Goal: Task Accomplishment & Management: Complete application form

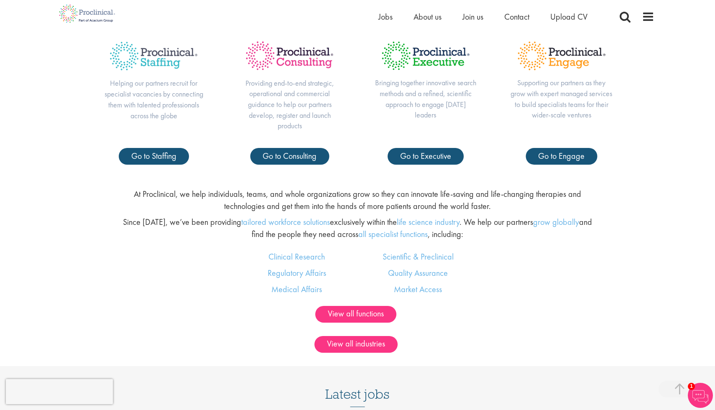
scroll to position [467, 0]
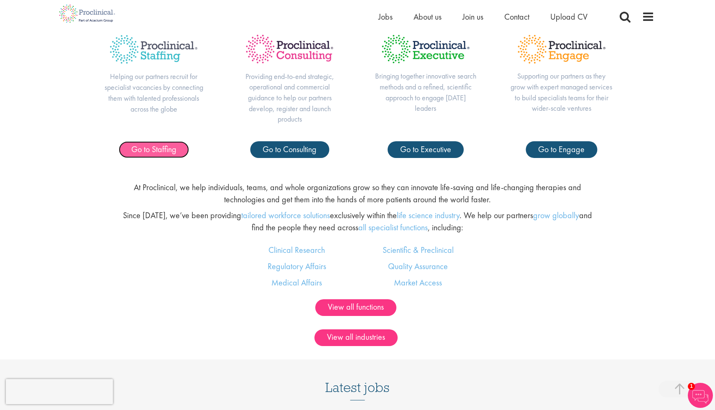
click at [153, 148] on span "Go to Staffing" at bounding box center [153, 149] width 45 height 11
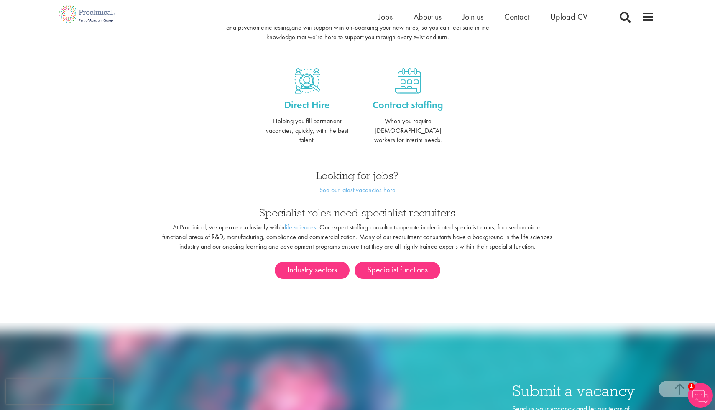
scroll to position [313, 0]
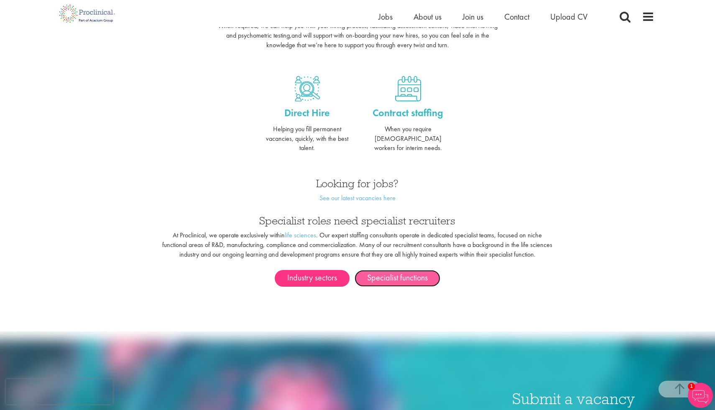
click at [373, 270] on link "Specialist functions" at bounding box center [398, 278] width 86 height 17
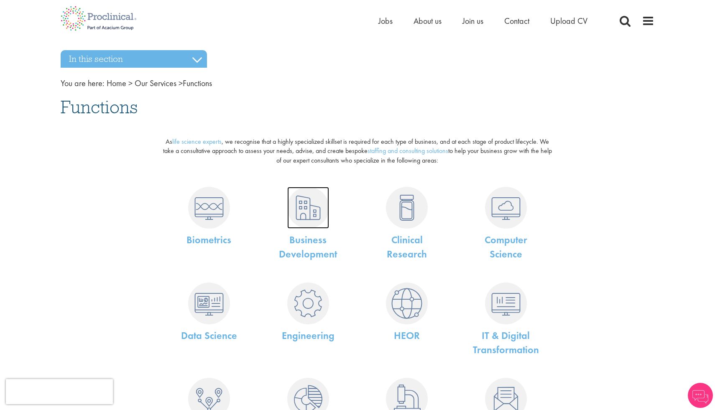
click at [307, 207] on img at bounding box center [308, 208] width 42 height 42
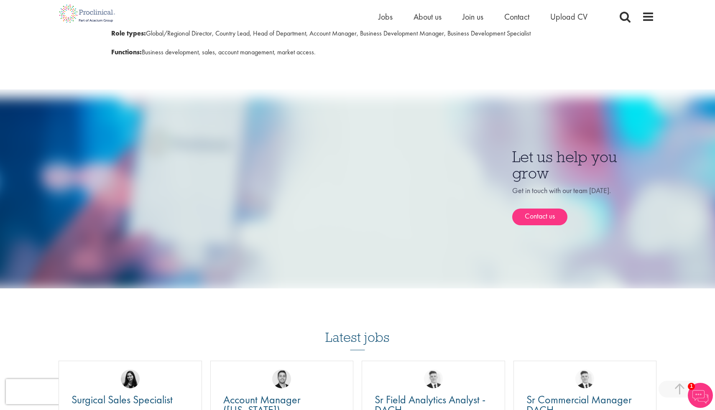
scroll to position [458, 0]
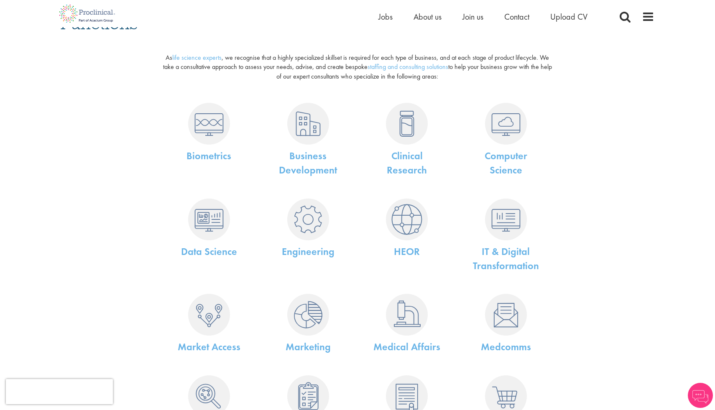
scroll to position [89, 0]
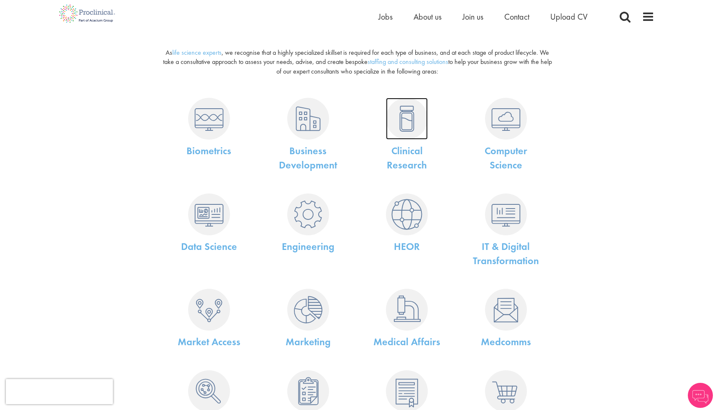
click at [409, 124] on img at bounding box center [407, 119] width 42 height 42
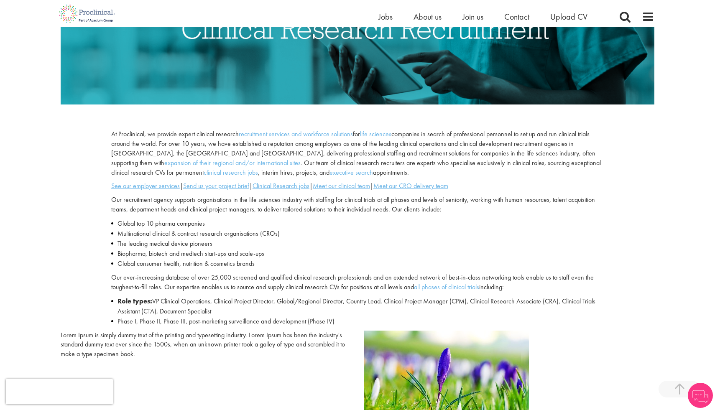
scroll to position [209, 0]
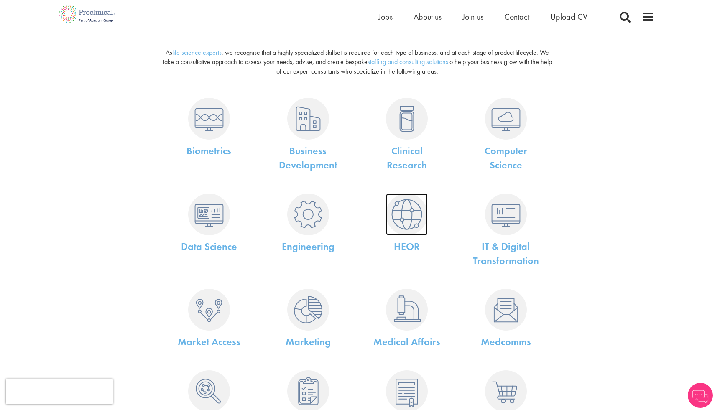
click at [400, 213] on img at bounding box center [407, 215] width 42 height 42
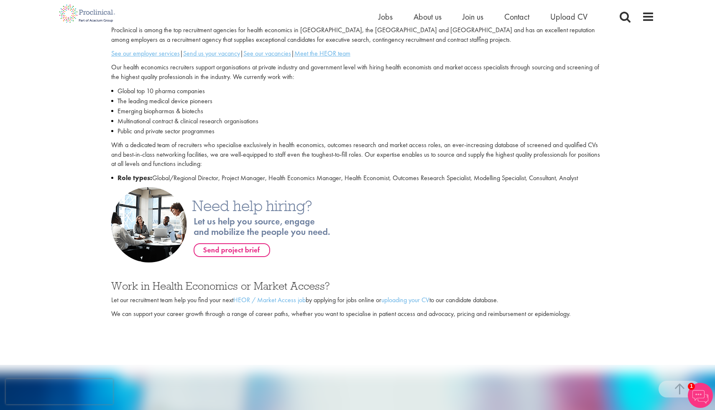
scroll to position [292, 0]
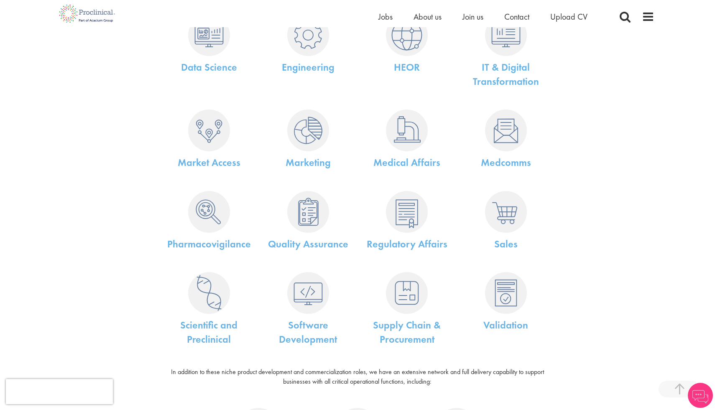
scroll to position [271, 0]
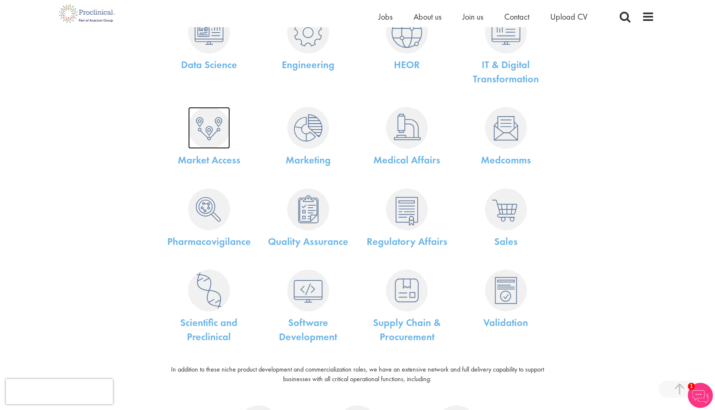
click at [204, 129] on img at bounding box center [209, 128] width 42 height 42
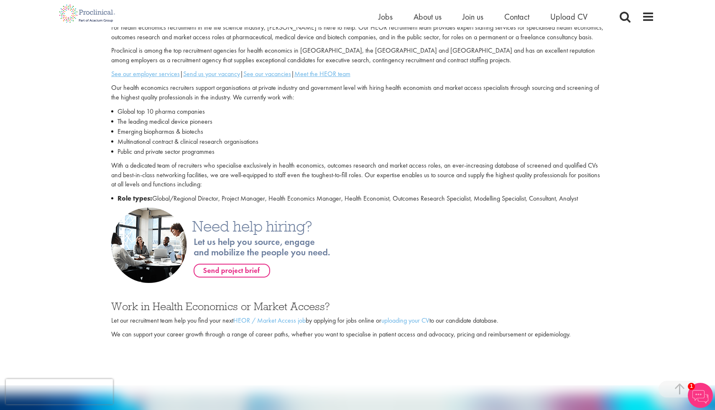
scroll to position [271, 0]
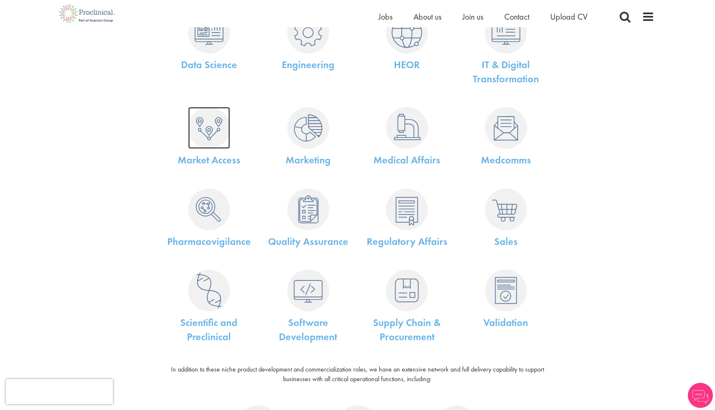
click at [203, 126] on img at bounding box center [209, 128] width 42 height 42
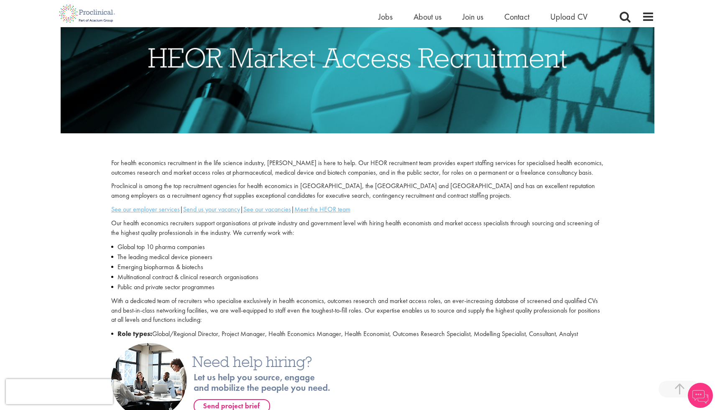
scroll to position [141, 0]
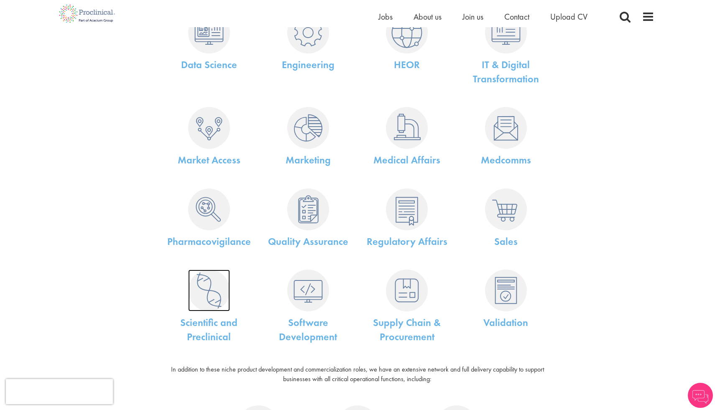
click at [201, 291] on img at bounding box center [209, 291] width 42 height 42
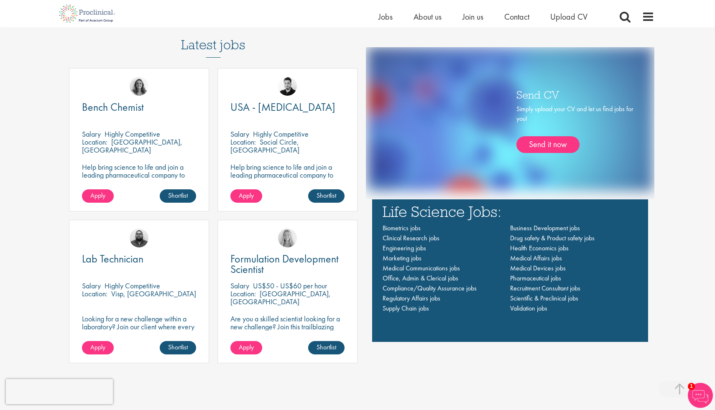
scroll to position [593, 0]
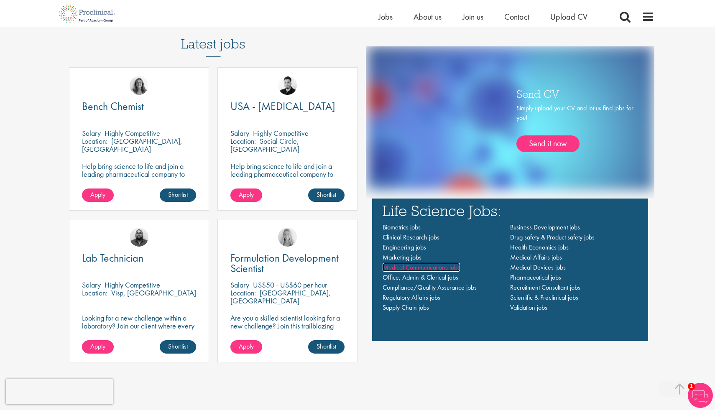
click at [395, 267] on span "Medical Communications jobs" at bounding box center [421, 267] width 77 height 9
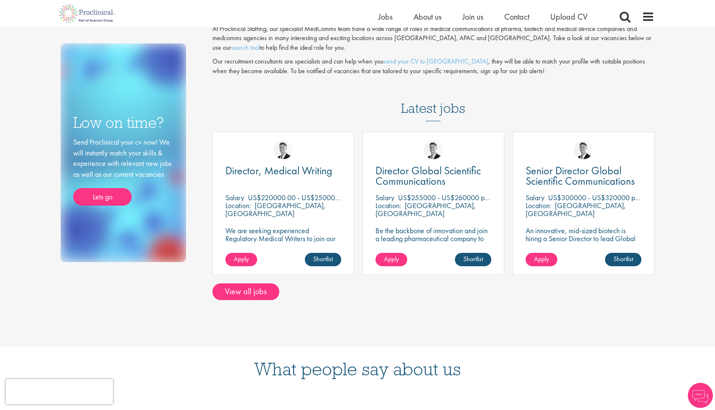
scroll to position [87, 0]
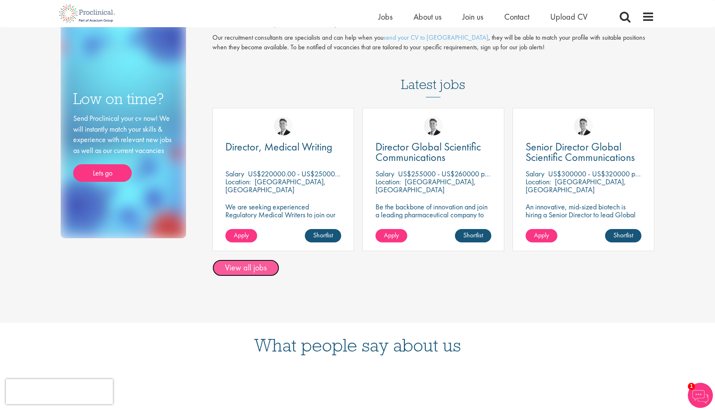
click at [262, 269] on link "View all jobs" at bounding box center [245, 268] width 67 height 17
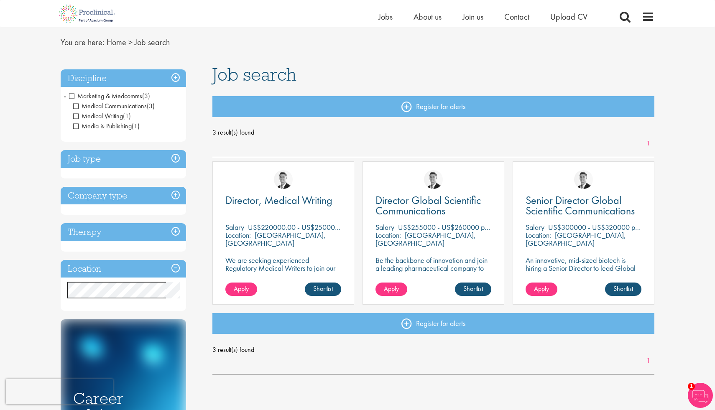
scroll to position [23, 0]
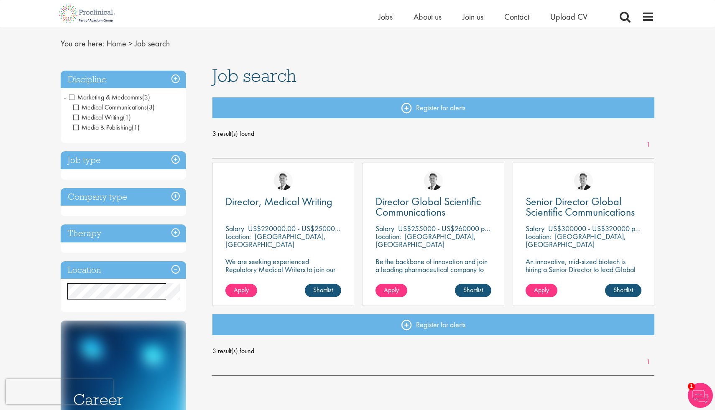
click at [174, 77] on h3 "Discipline" at bounding box center [123, 80] width 125 height 18
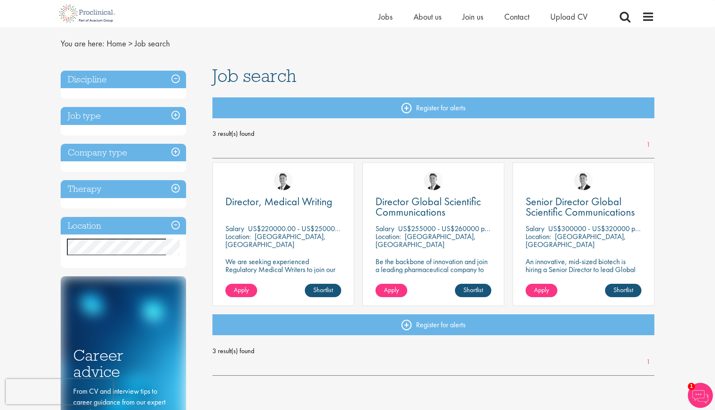
click at [174, 77] on h3 "Discipline" at bounding box center [123, 80] width 125 height 18
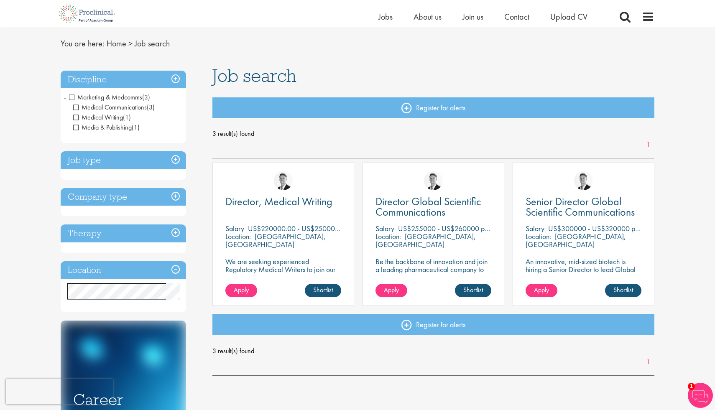
click at [176, 225] on h3 "Therapy" at bounding box center [123, 234] width 125 height 18
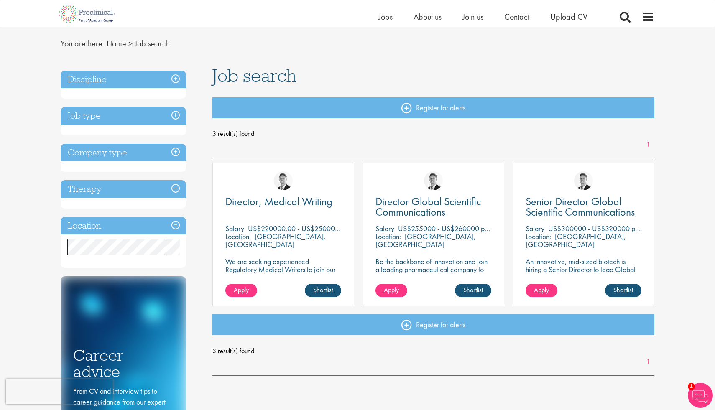
click at [176, 186] on h3 "Therapy" at bounding box center [123, 189] width 125 height 18
click at [176, 220] on h3 "Location" at bounding box center [123, 226] width 125 height 18
click at [176, 222] on h3 "Location" at bounding box center [123, 226] width 125 height 18
click at [171, 145] on h3 "Company type" at bounding box center [123, 153] width 125 height 18
click at [173, 115] on h3 "Job type" at bounding box center [123, 116] width 125 height 18
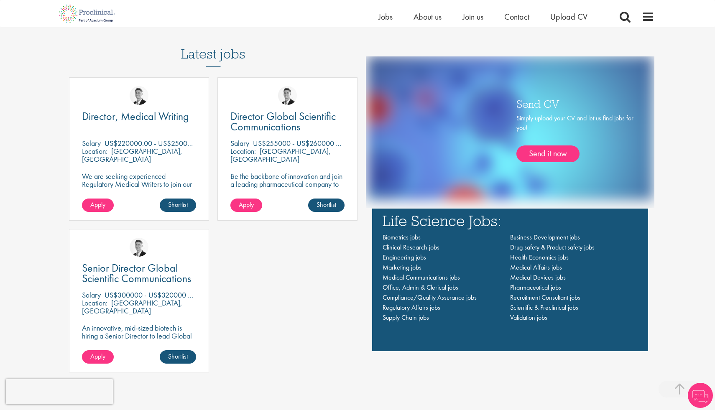
scroll to position [587, 0]
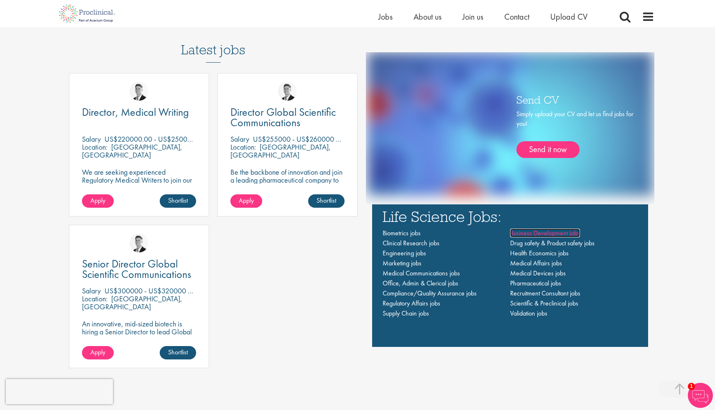
click at [523, 233] on span "Business Development jobs" at bounding box center [545, 233] width 70 height 9
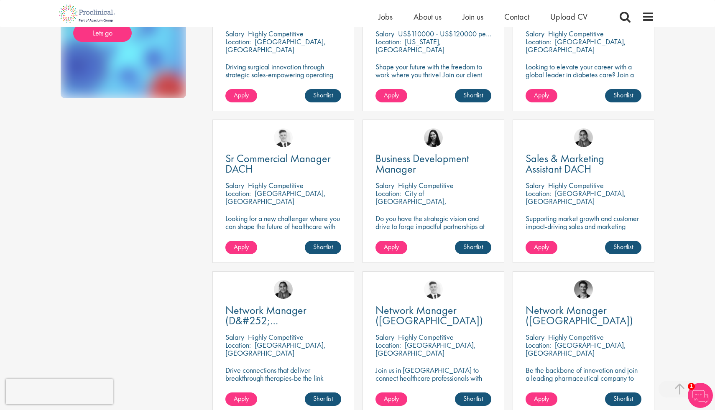
scroll to position [230, 0]
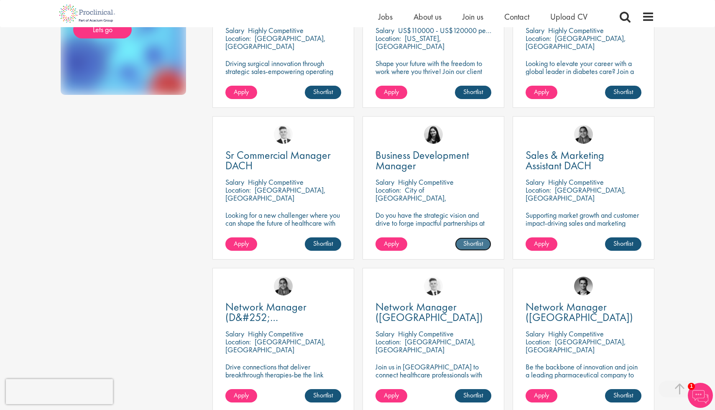
click at [472, 245] on link "Shortlist" at bounding box center [473, 243] width 36 height 13
click at [472, 245] on link "Shortlisted" at bounding box center [469, 243] width 43 height 13
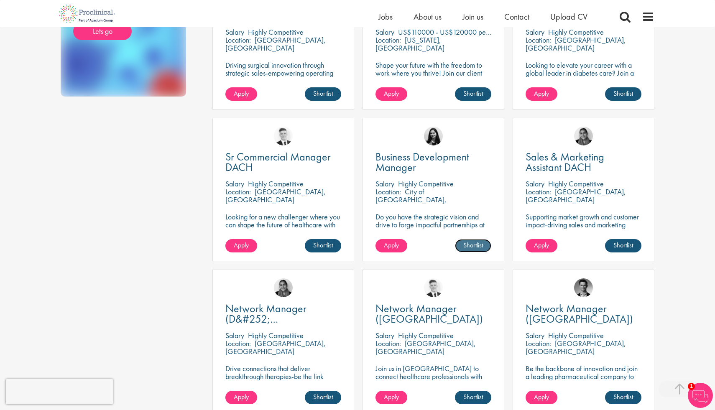
scroll to position [229, 0]
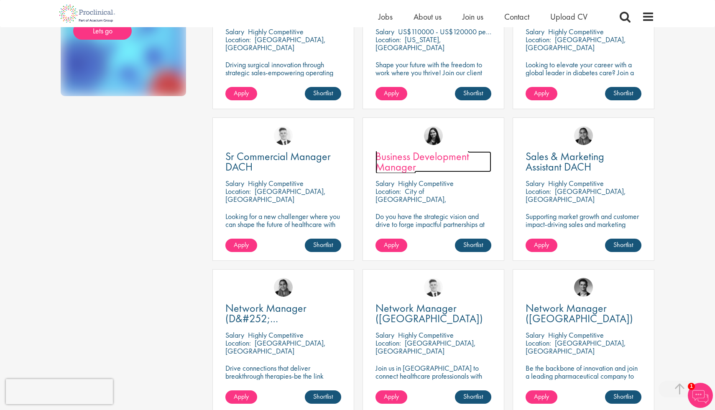
click at [402, 153] on span "Business Development Manager" at bounding box center [422, 161] width 94 height 25
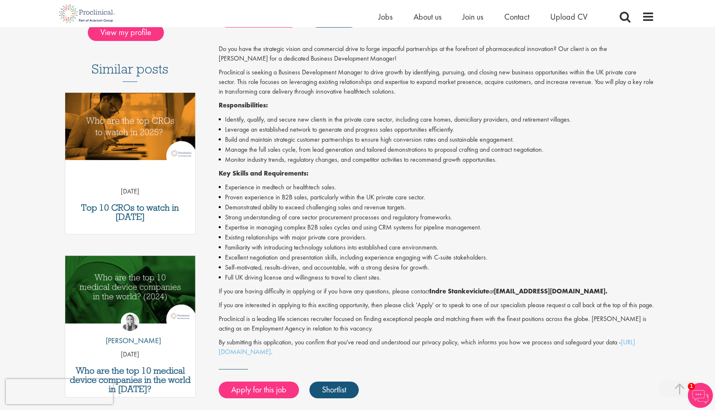
scroll to position [202, 0]
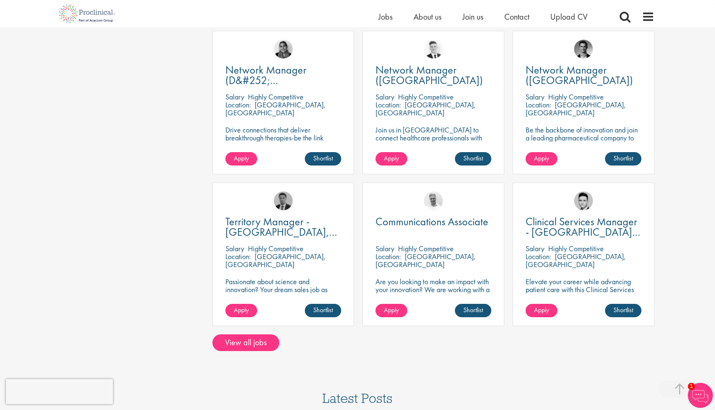
scroll to position [469, 0]
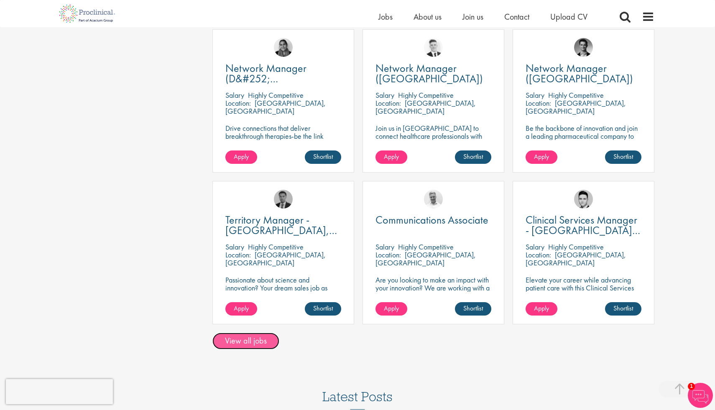
click at [258, 344] on link "View all jobs" at bounding box center [245, 341] width 67 height 17
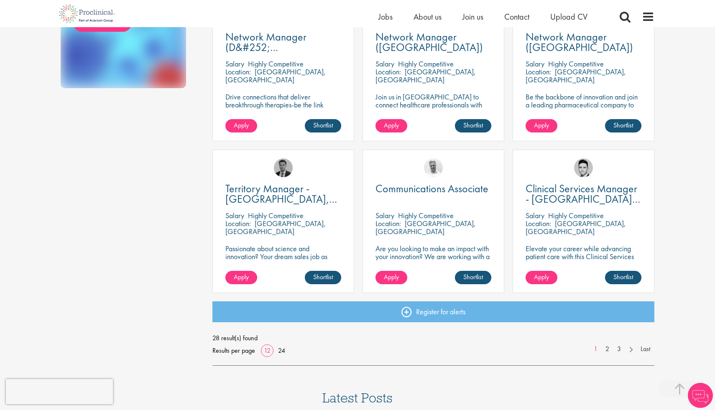
scroll to position [506, 0]
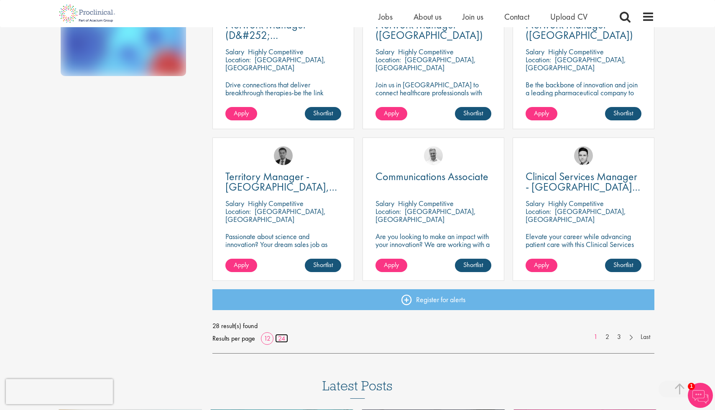
click at [278, 339] on link "24" at bounding box center [281, 338] width 13 height 9
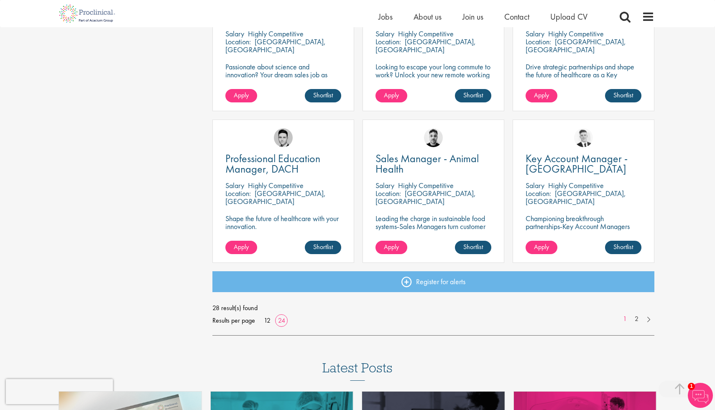
scroll to position [1132, 0]
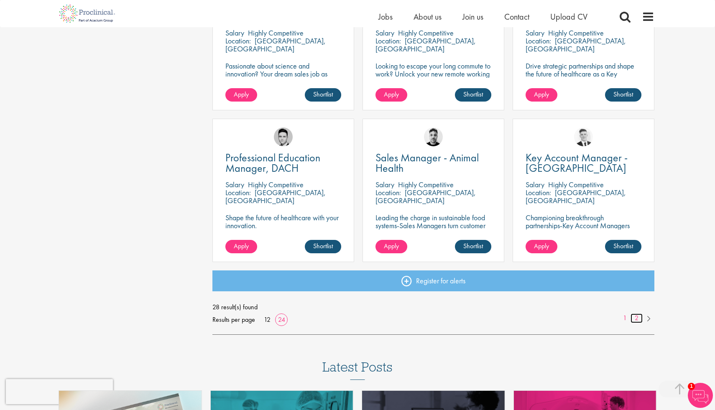
click at [635, 317] on link "2" at bounding box center [636, 319] width 12 height 10
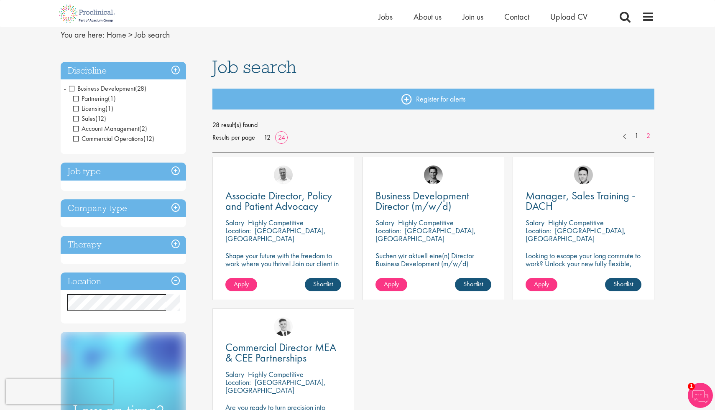
scroll to position [25, 0]
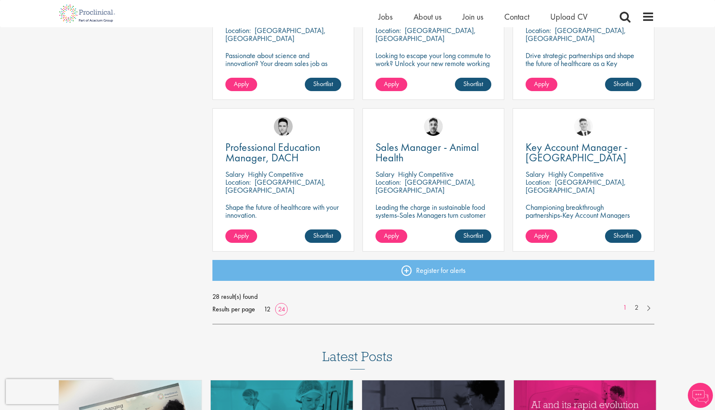
scroll to position [1135, 0]
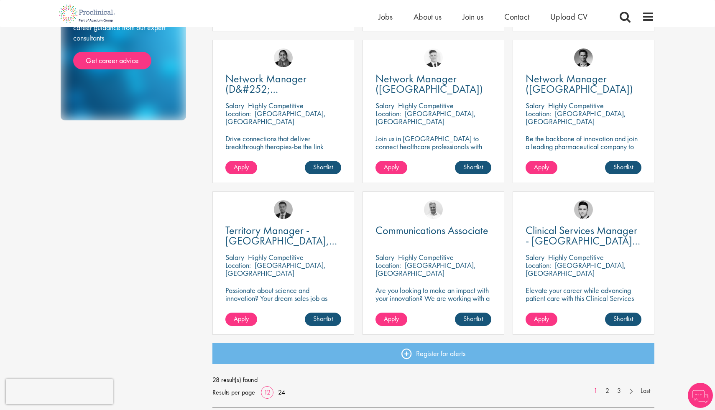
scroll to position [507, 0]
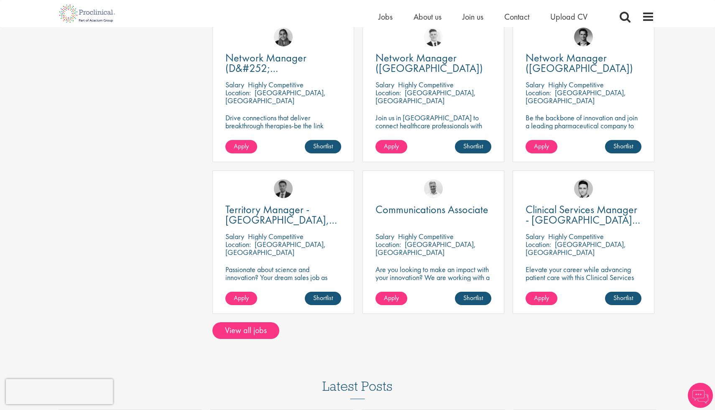
scroll to position [469, 0]
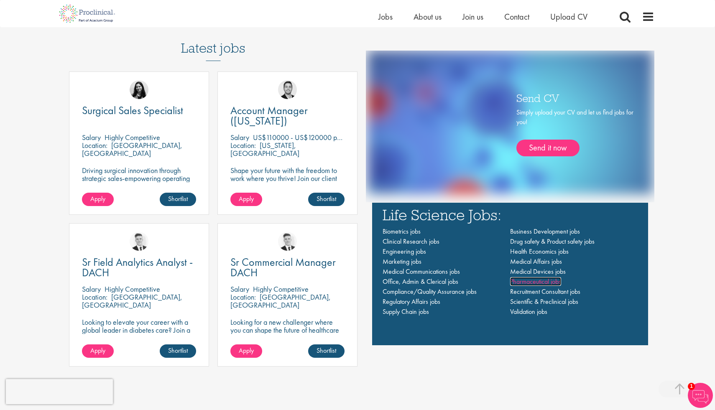
click at [526, 279] on span "Pharmaceutical jobs" at bounding box center [535, 281] width 51 height 9
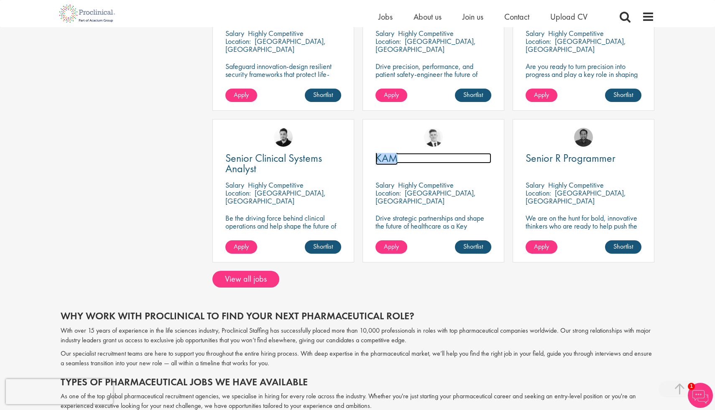
scroll to position [548, 0]
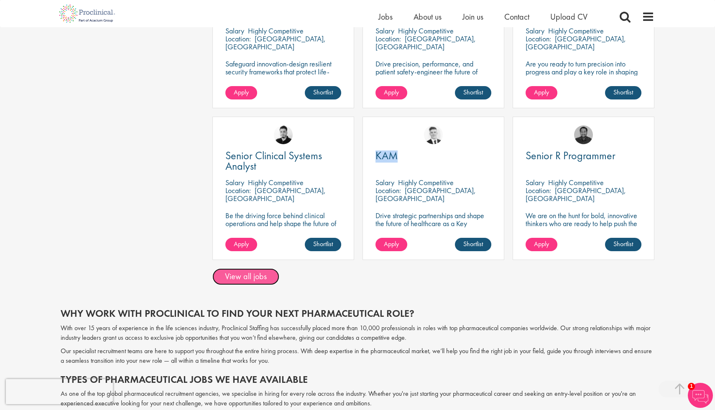
click at [253, 279] on link "View all jobs" at bounding box center [245, 276] width 67 height 17
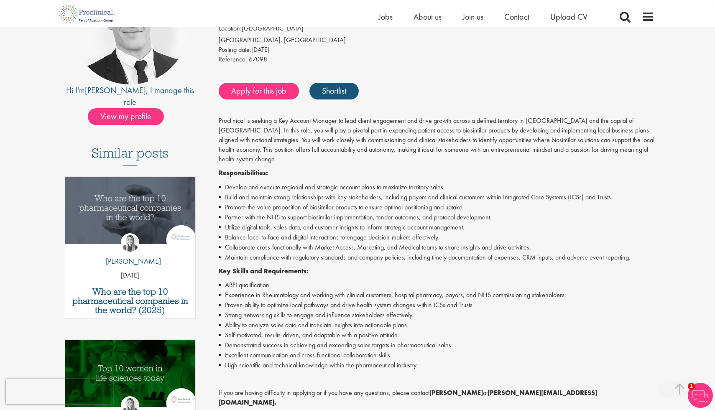
scroll to position [128, 0]
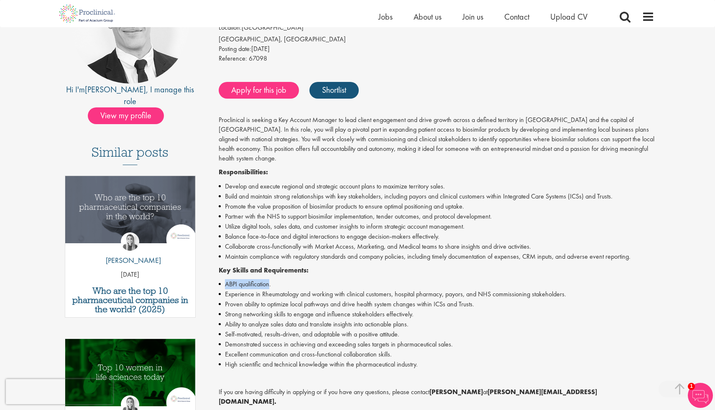
drag, startPoint x: 225, startPoint y: 272, endPoint x: 271, endPoint y: 272, distance: 46.0
click at [271, 279] on li "ABPI qualification." at bounding box center [437, 284] width 436 height 10
copy li "ABPI qualification"
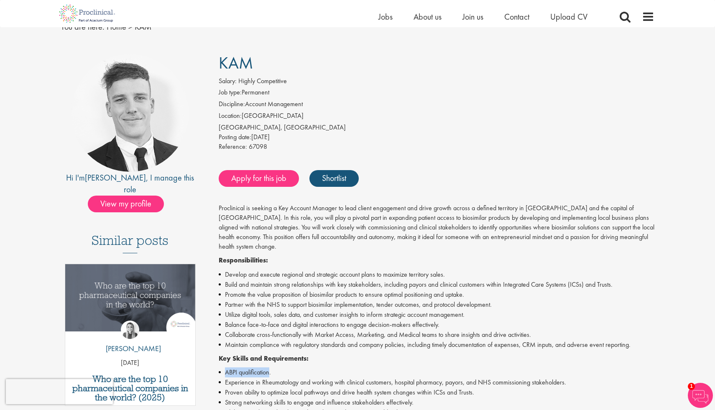
scroll to position [44, 0]
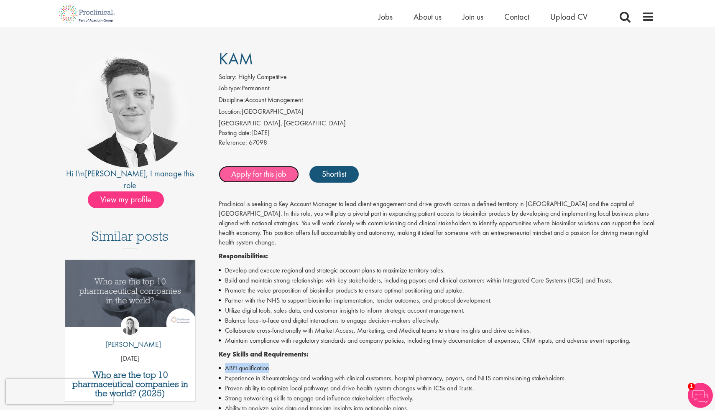
click at [267, 169] on link "Apply for this job" at bounding box center [259, 174] width 80 height 17
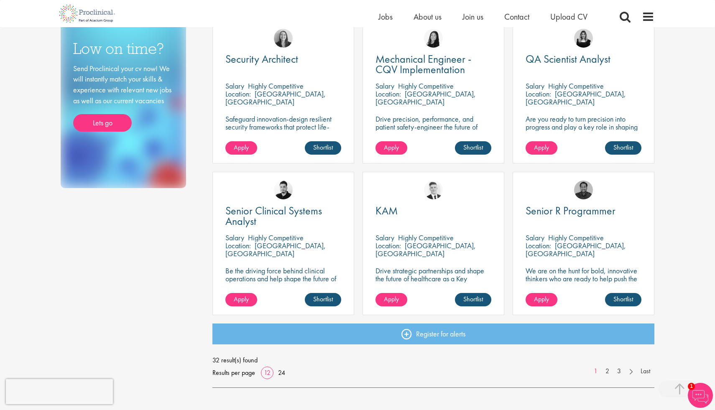
scroll to position [475, 0]
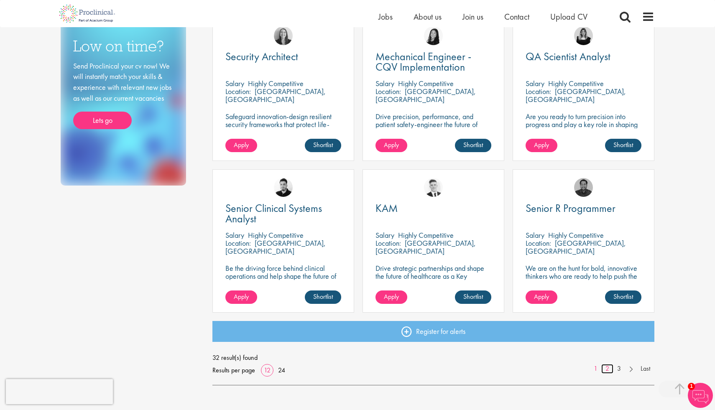
click at [605, 368] on link "2" at bounding box center [607, 369] width 12 height 10
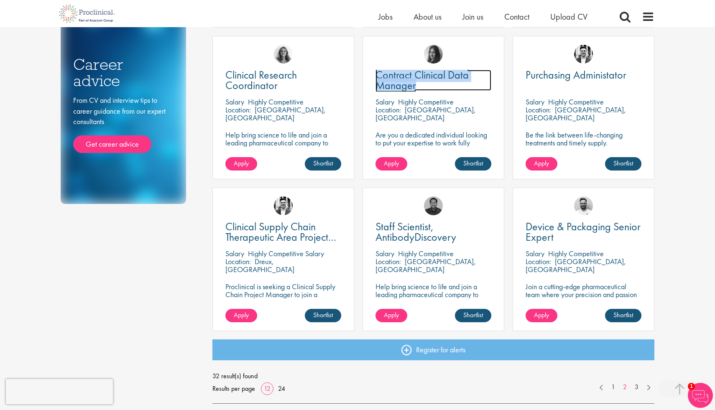
scroll to position [457, 0]
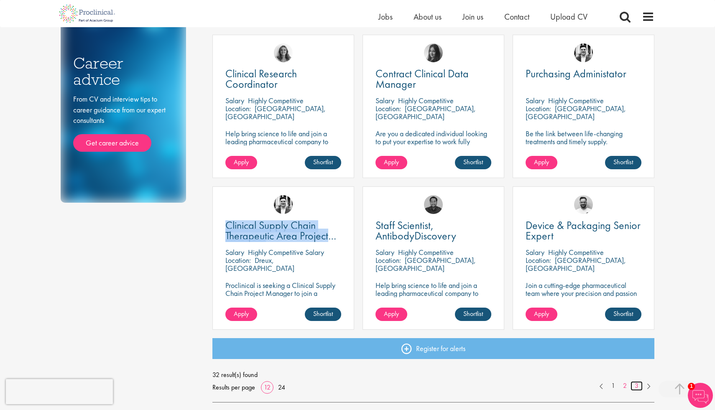
click at [634, 385] on link "3" at bounding box center [636, 386] width 12 height 10
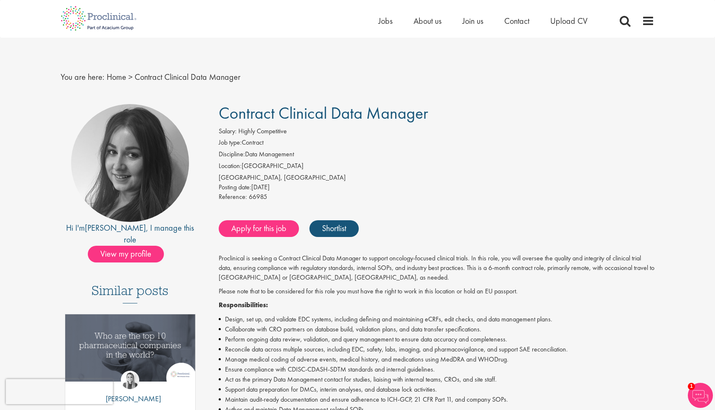
click at [316, 175] on div "[GEOGRAPHIC_DATA], [GEOGRAPHIC_DATA]" at bounding box center [437, 178] width 436 height 10
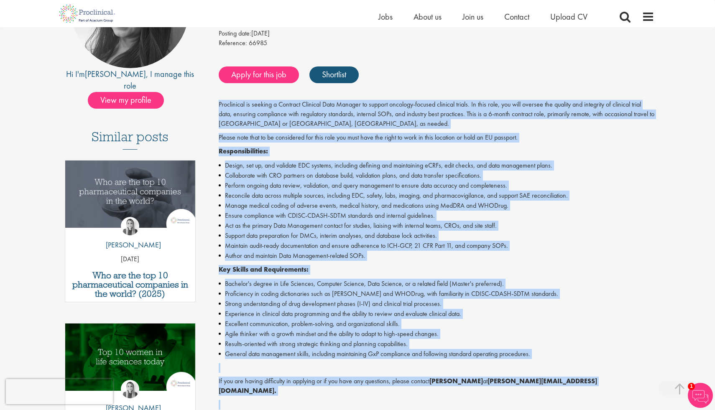
scroll to position [177, 0]
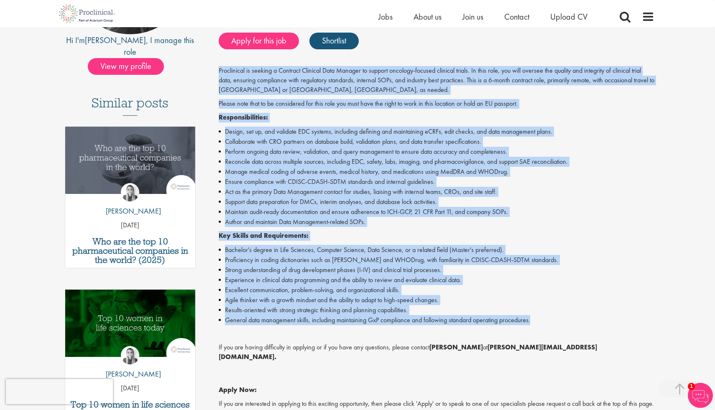
drag, startPoint x: 218, startPoint y: 204, endPoint x: 541, endPoint y: 316, distance: 342.3
click at [541, 316] on div "Contract Clinical Data Manager Salary: Highly Competitive Job type: Contract Di…" at bounding box center [433, 242] width 455 height 653
copy div "Proclinical is seeking a Contract Clinical Data Manager to support oncology-foc…"
click at [541, 316] on li "General data management skills, including maintaining GxP compliance and follow…" at bounding box center [437, 320] width 436 height 10
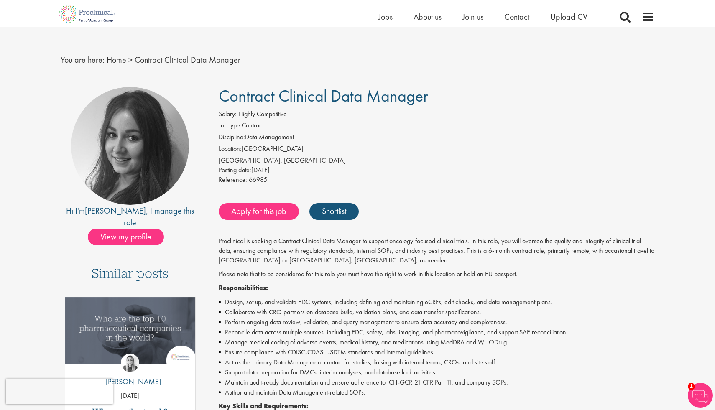
scroll to position [5, 0]
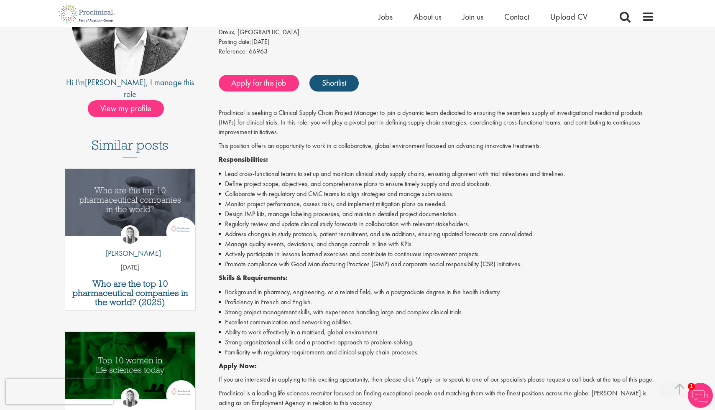
scroll to position [137, 0]
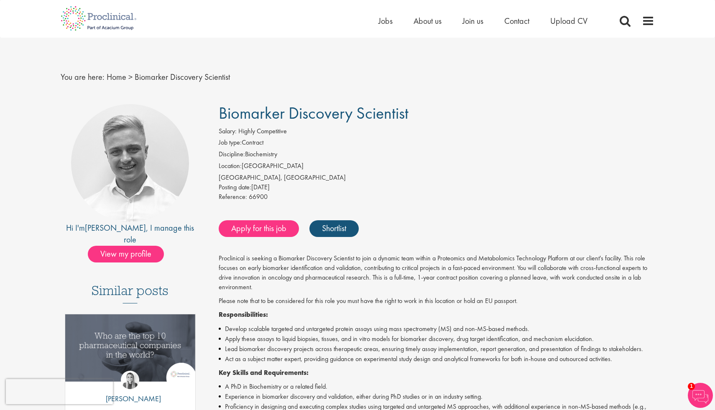
click at [401, 200] on div "Reference: 66900" at bounding box center [437, 198] width 436 height 12
click at [403, 198] on div "Reference: 66900" at bounding box center [437, 198] width 436 height 12
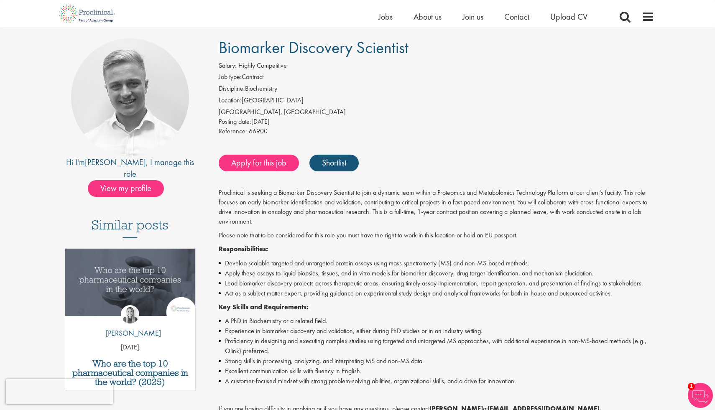
scroll to position [83, 0]
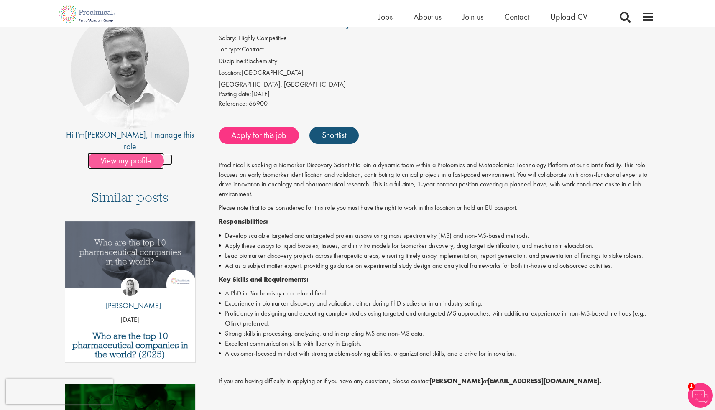
click at [121, 153] on span "View my profile" at bounding box center [126, 161] width 76 height 17
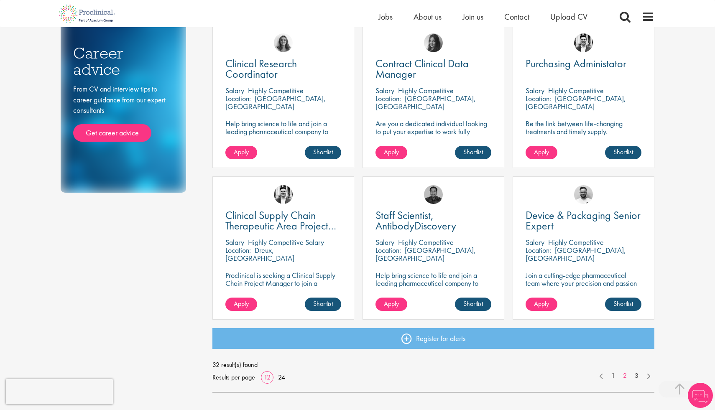
scroll to position [457, 0]
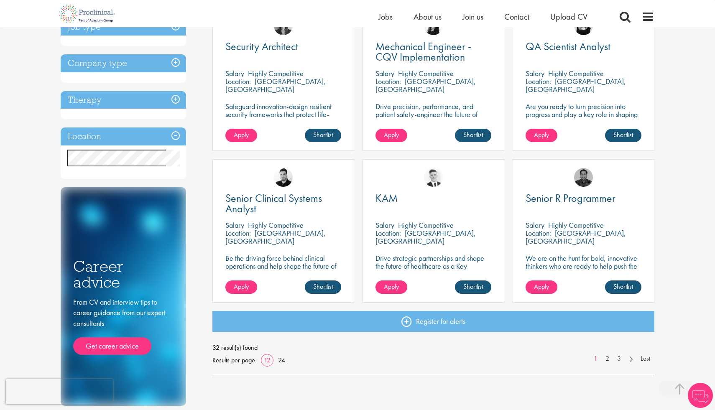
scroll to position [475, 0]
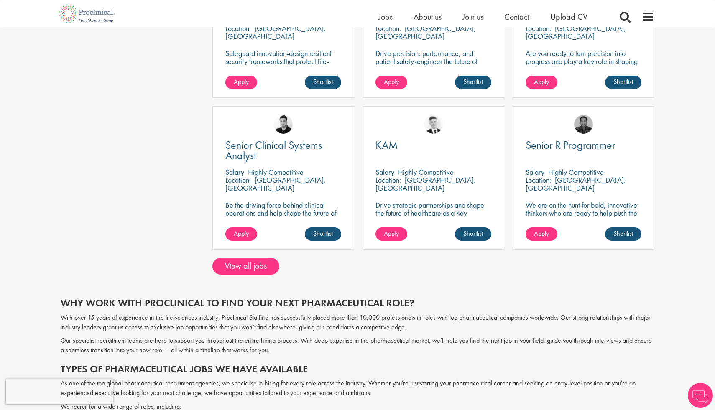
scroll to position [548, 0]
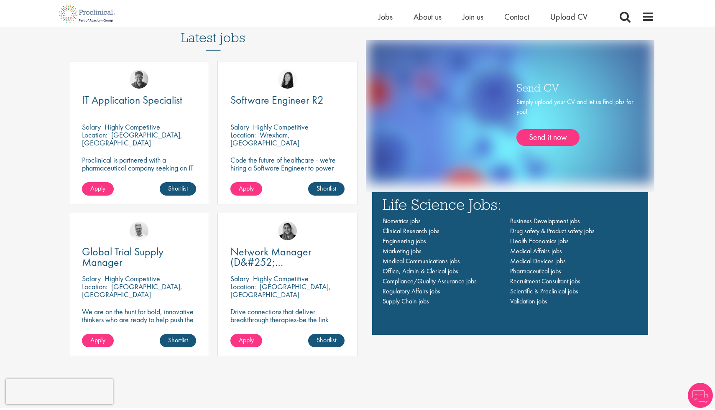
scroll to position [589, 0]
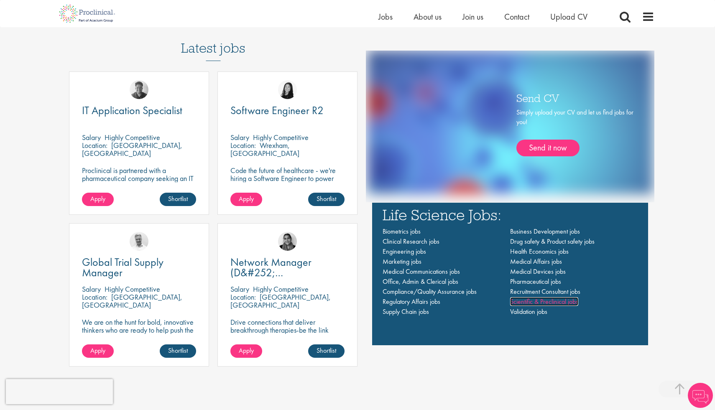
click at [523, 301] on span "Scientific & Preclinical jobs" at bounding box center [544, 301] width 68 height 9
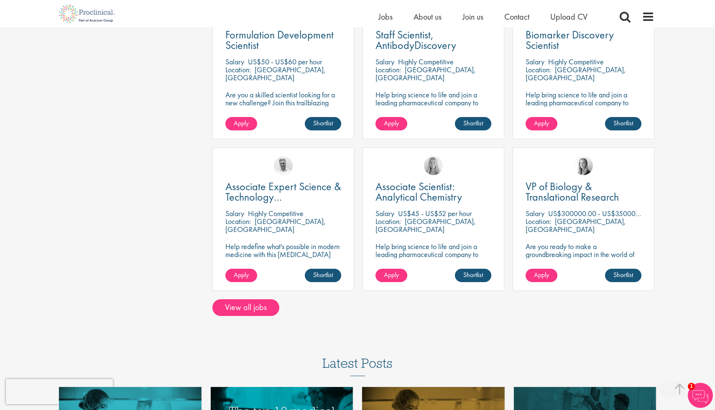
scroll to position [362, 0]
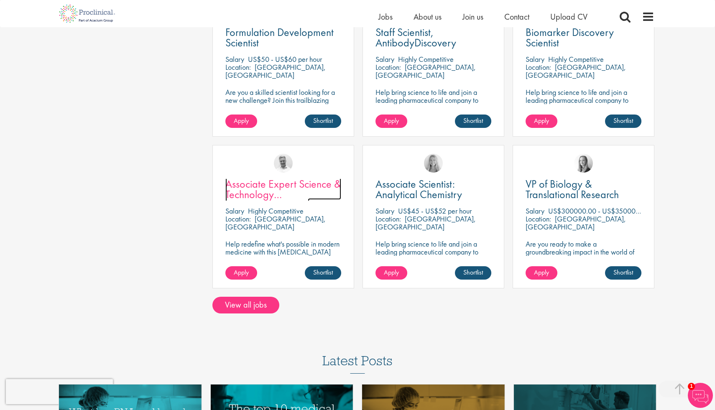
click at [244, 190] on span "Associate Expert Science & Technology ([MEDICAL_DATA])" at bounding box center [283, 194] width 116 height 35
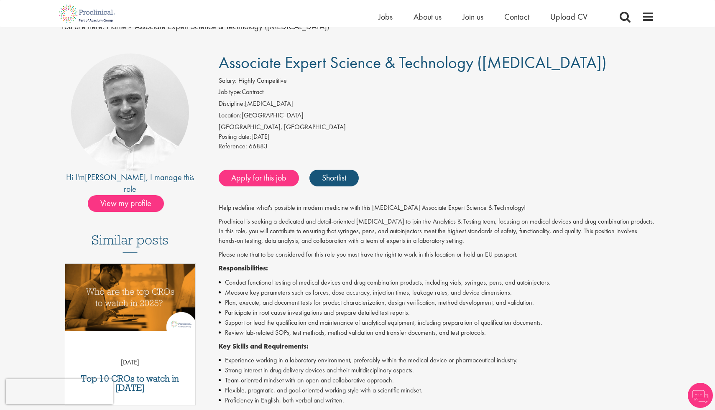
scroll to position [41, 0]
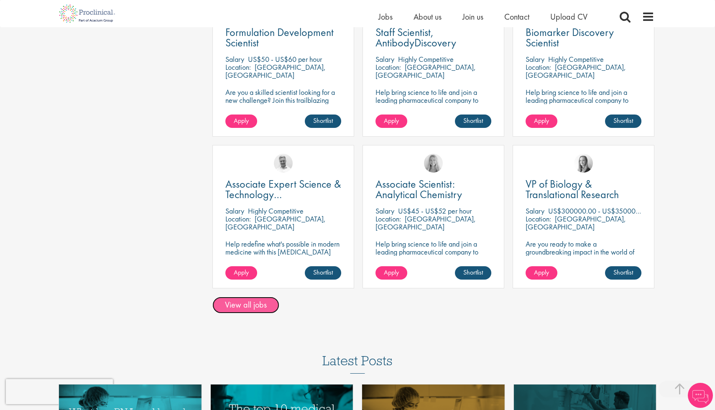
click at [248, 307] on link "View all jobs" at bounding box center [245, 305] width 67 height 17
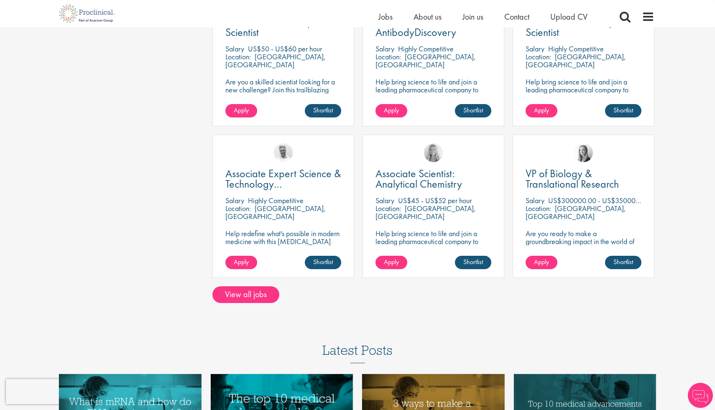
scroll to position [364, 0]
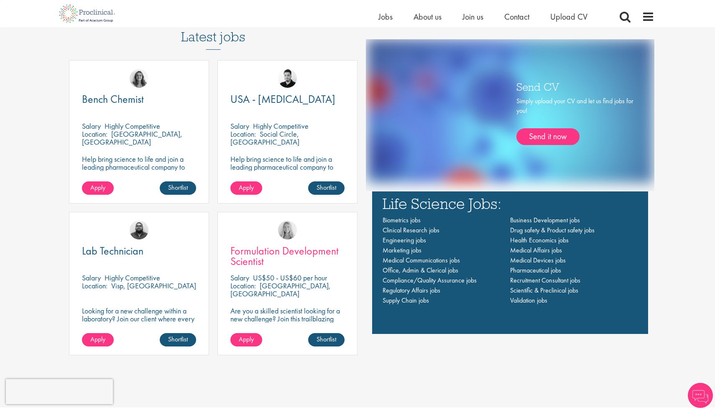
scroll to position [589, 0]
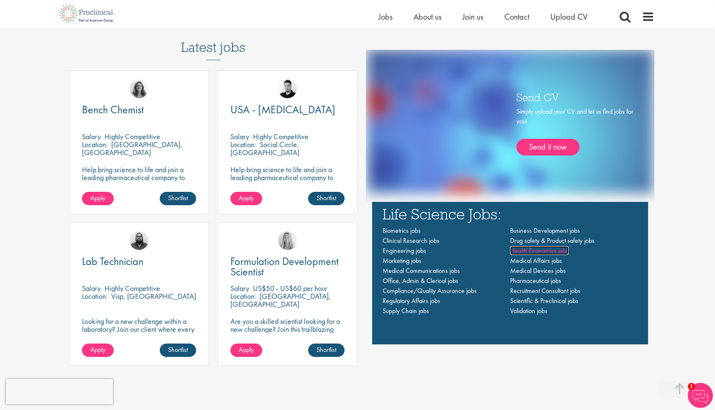
click at [523, 251] on span "Health Economics jobs" at bounding box center [539, 250] width 59 height 9
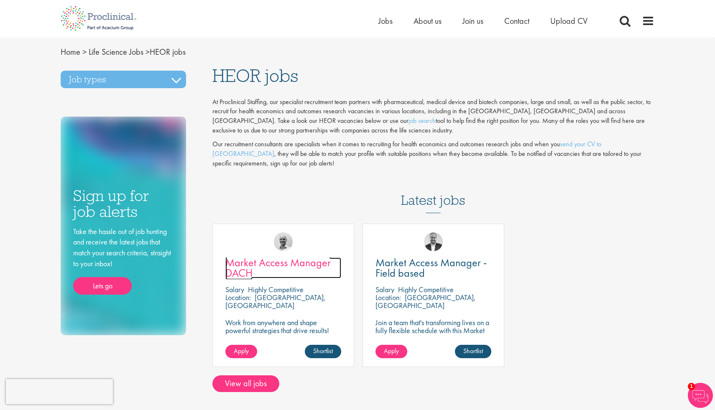
click at [257, 263] on span "Market Access Manager DACH" at bounding box center [277, 267] width 105 height 25
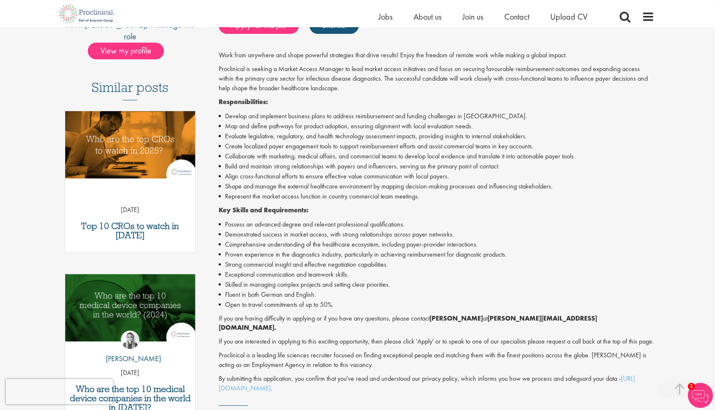
scroll to position [193, 0]
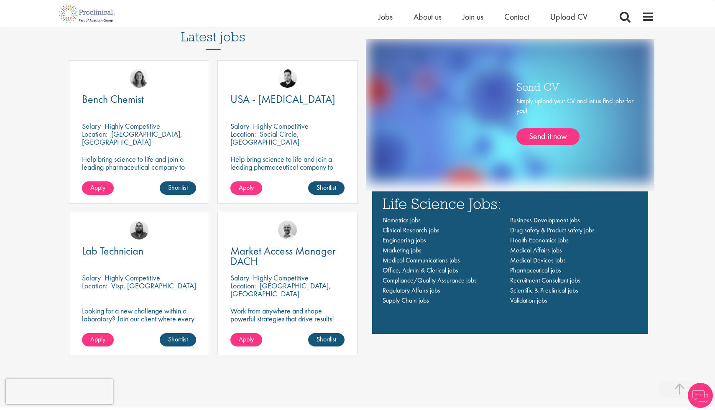
scroll to position [589, 0]
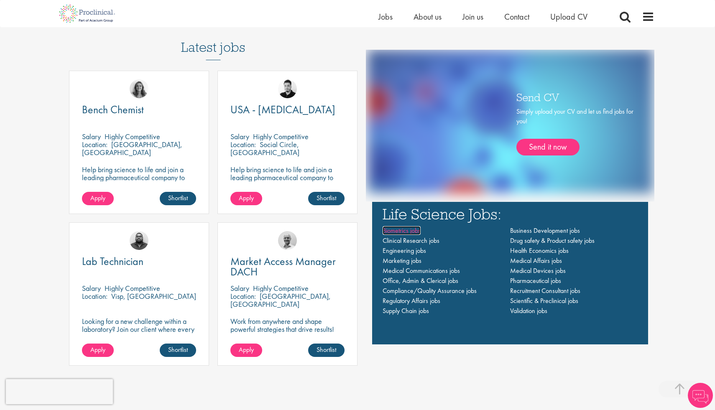
click at [394, 230] on span "Biometrics jobs" at bounding box center [402, 230] width 38 height 9
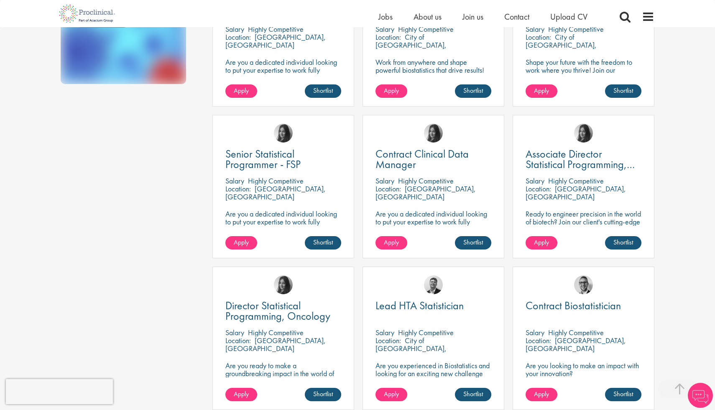
scroll to position [242, 0]
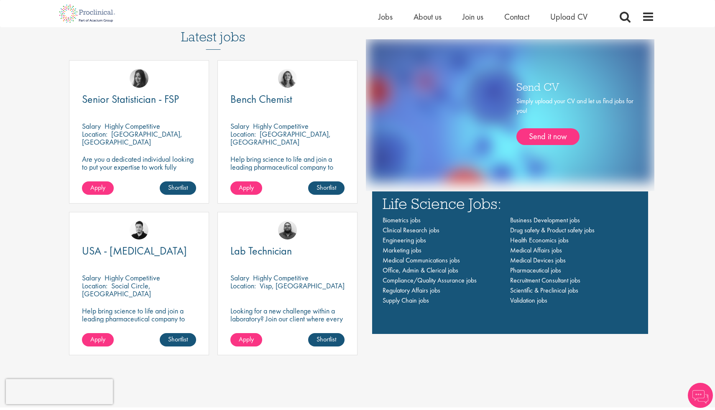
scroll to position [589, 0]
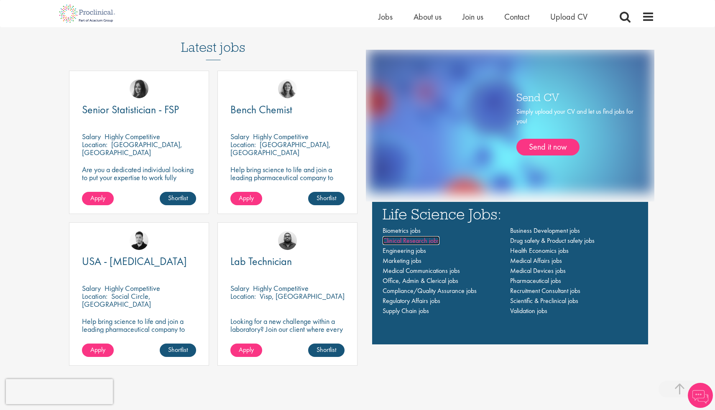
click at [391, 238] on span "Clinical Research jobs" at bounding box center [411, 240] width 57 height 9
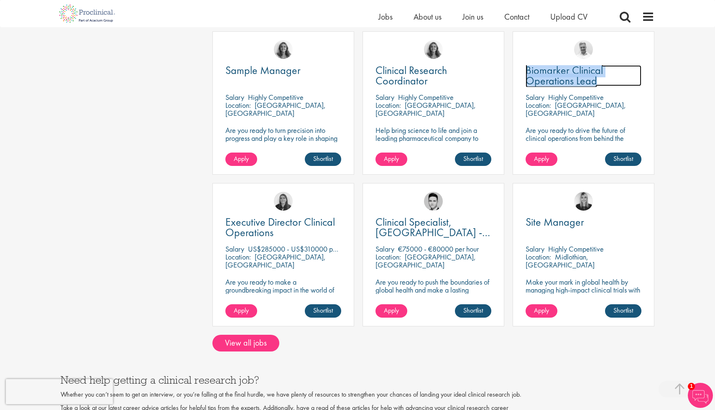
scroll to position [561, 0]
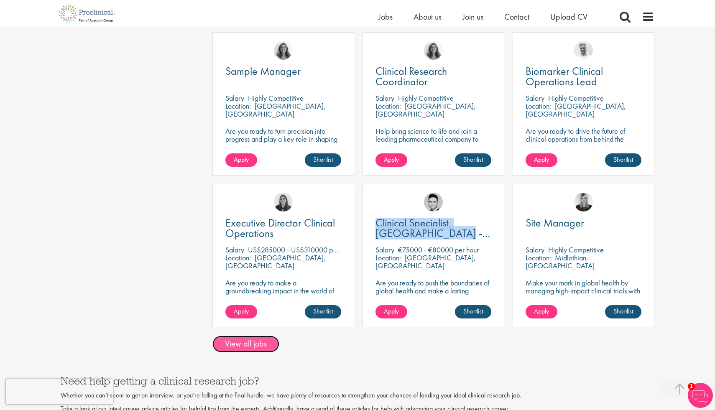
click at [245, 336] on link "View all jobs" at bounding box center [245, 344] width 67 height 17
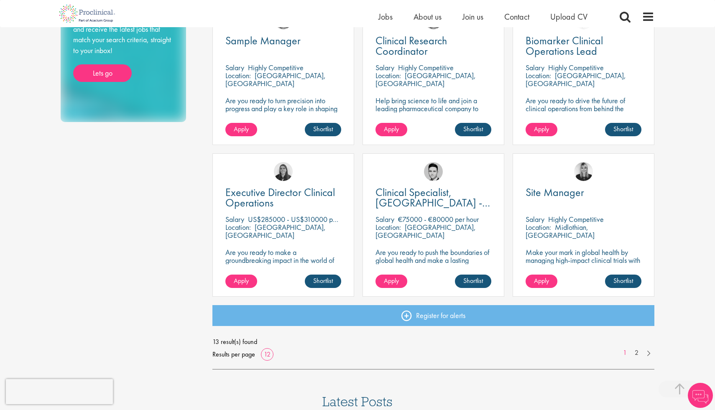
scroll to position [526, 0]
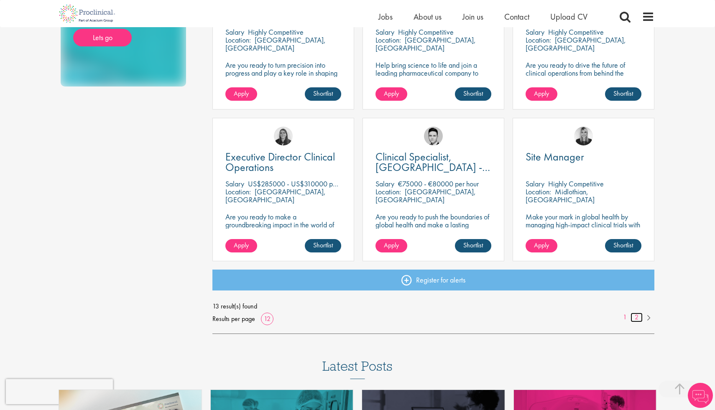
click at [635, 319] on link "2" at bounding box center [636, 318] width 12 height 10
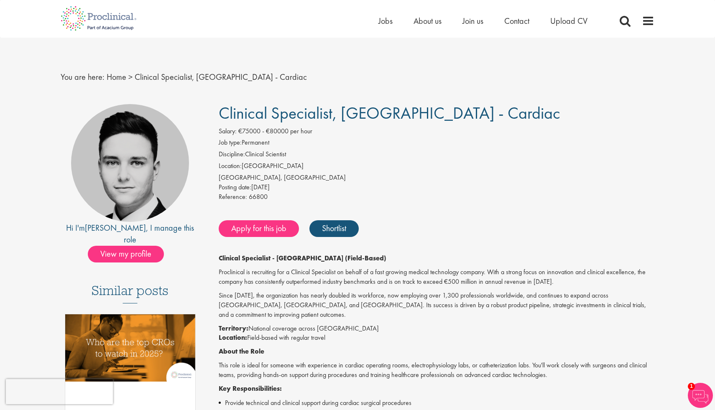
click at [383, 162] on li "Location: Germany" at bounding box center [437, 167] width 436 height 12
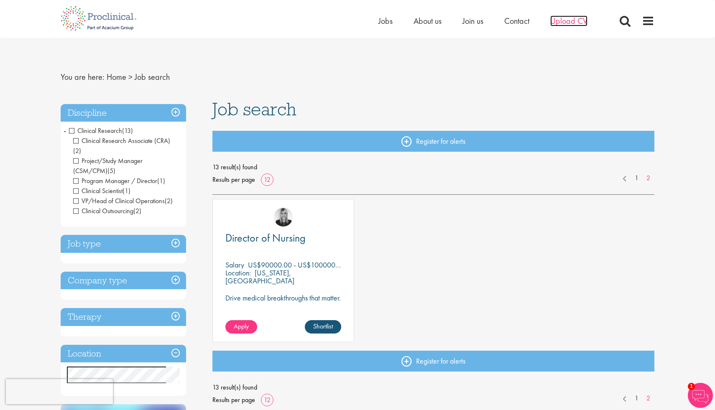
click at [559, 17] on span "Upload CV" at bounding box center [568, 20] width 37 height 11
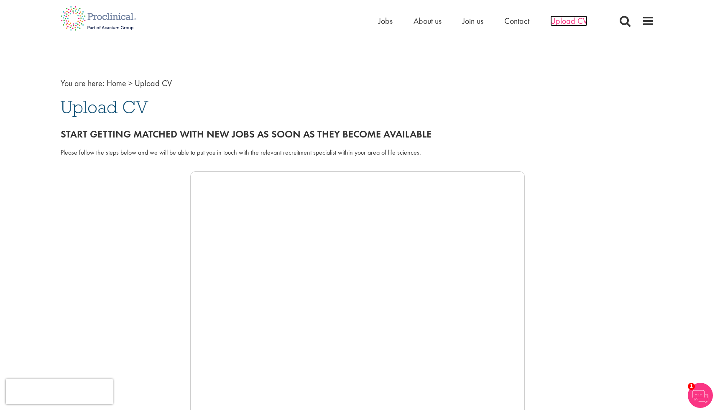
click at [565, 20] on span "Upload CV" at bounding box center [568, 20] width 37 height 11
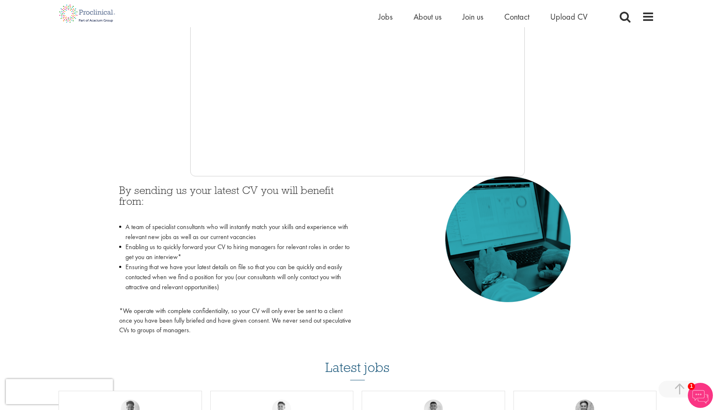
scroll to position [122, 0]
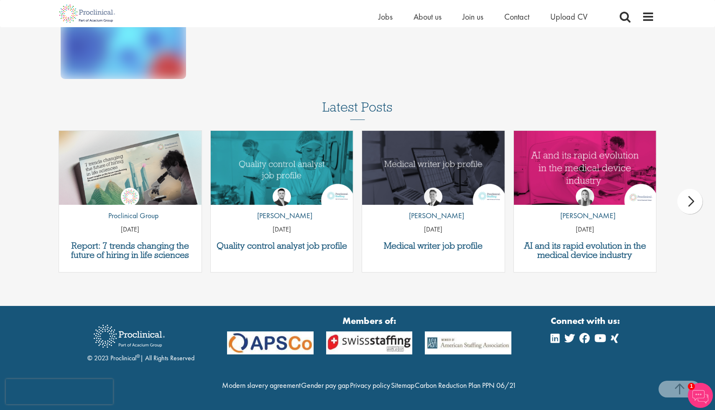
scroll to position [533, 0]
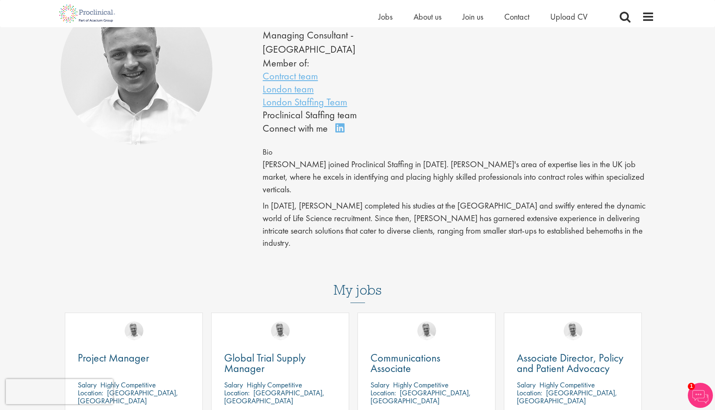
scroll to position [102, 0]
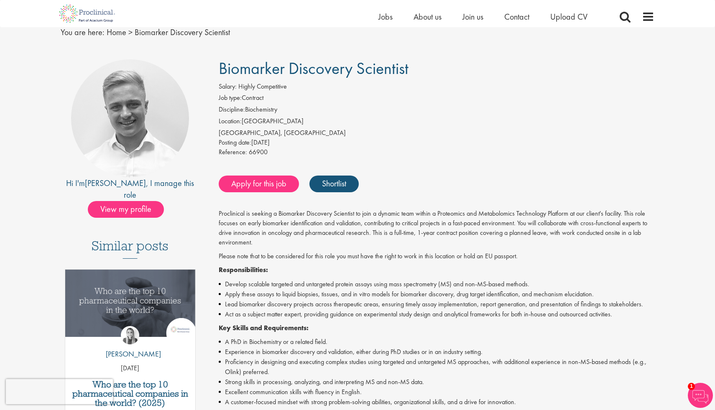
scroll to position [36, 0]
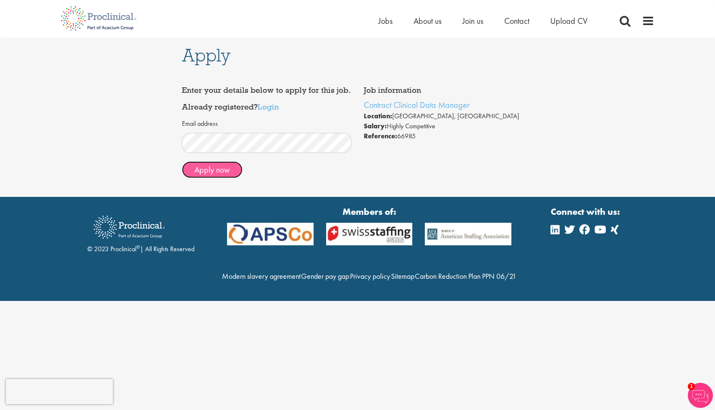
click at [199, 174] on button "Apply now" at bounding box center [212, 169] width 61 height 17
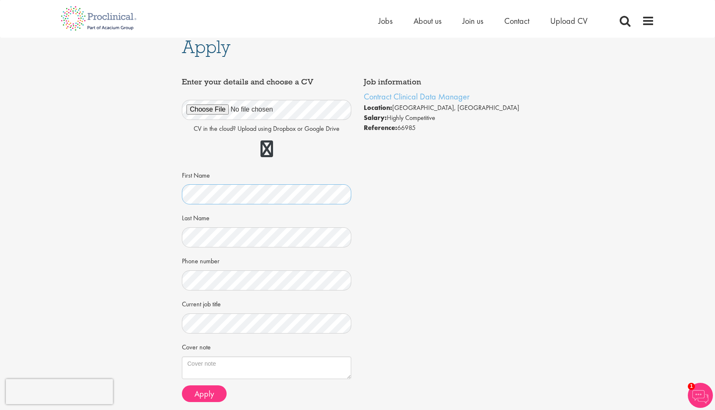
scroll to position [2, 0]
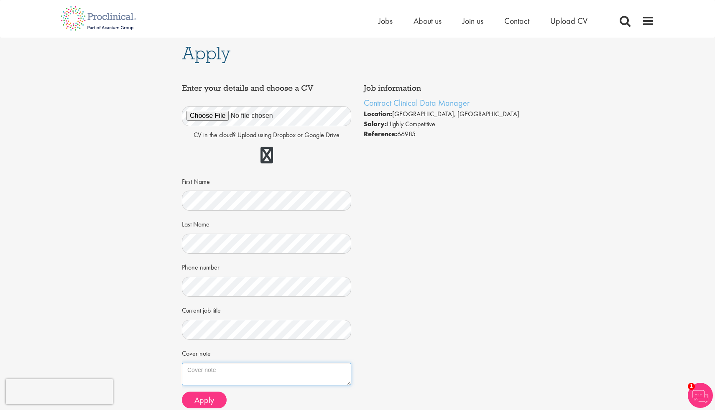
click at [202, 377] on textarea "Cover note" at bounding box center [266, 374] width 169 height 23
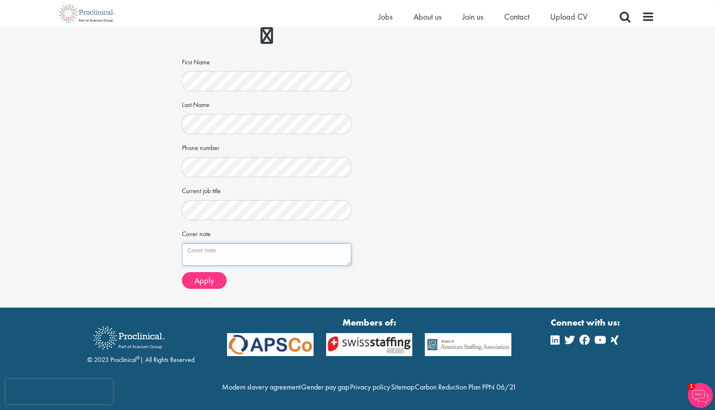
scroll to position [112, 0]
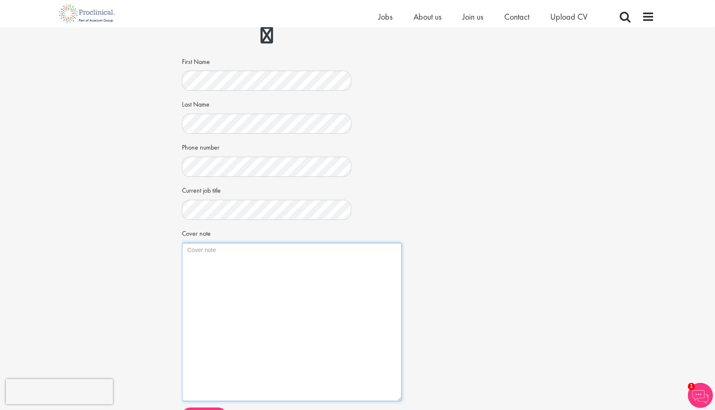
drag, startPoint x: 349, startPoint y: 264, endPoint x: 398, endPoint y: 399, distance: 144.0
click at [399, 400] on body "This website uses cookies. By continuing to use this site, you are giving your …" at bounding box center [357, 217] width 715 height 659
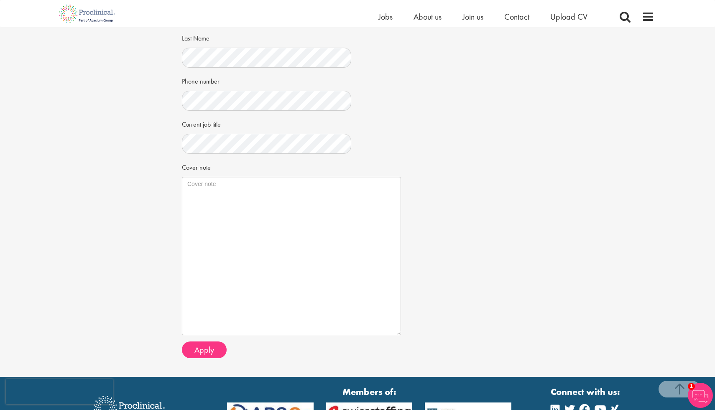
scroll to position [176, 0]
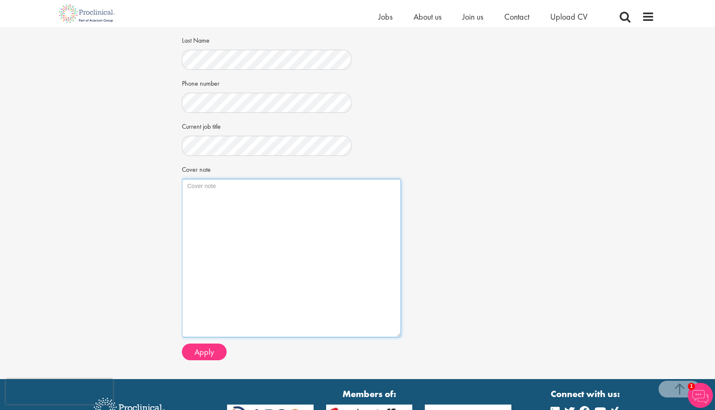
click at [238, 191] on textarea "Cover note" at bounding box center [291, 258] width 219 height 158
paste textarea "Dear Hiring Manager, I am writing to express my strong interest in the Contract…"
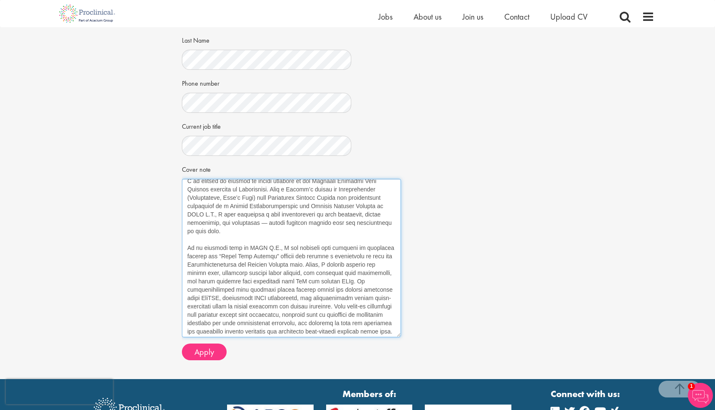
scroll to position [0, 0]
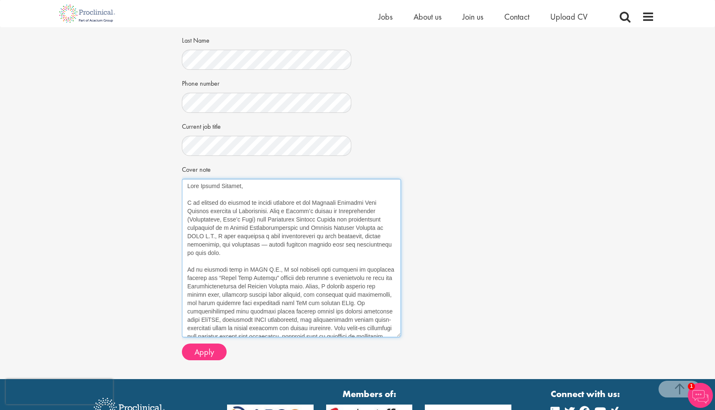
click at [240, 186] on textarea "Cover note" at bounding box center [291, 258] width 219 height 158
click at [344, 241] on textarea "Cover note" at bounding box center [291, 258] width 219 height 158
click at [242, 211] on textarea "Cover note" at bounding box center [291, 258] width 219 height 158
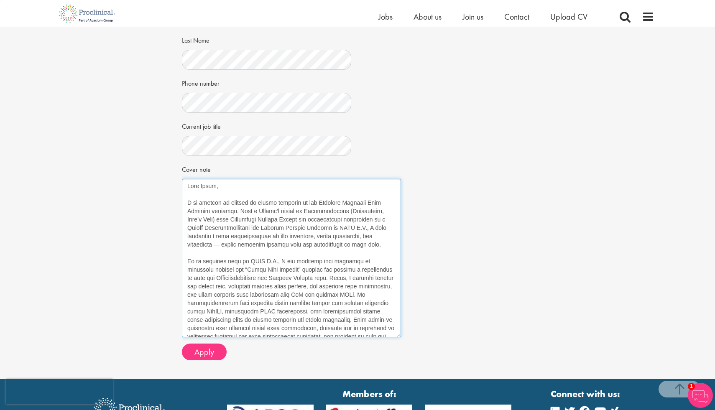
click at [390, 286] on textarea "Cover note" at bounding box center [291, 258] width 219 height 158
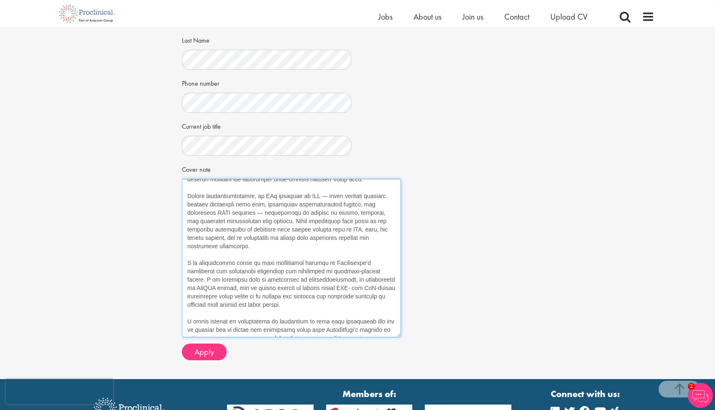
scroll to position [168, 0]
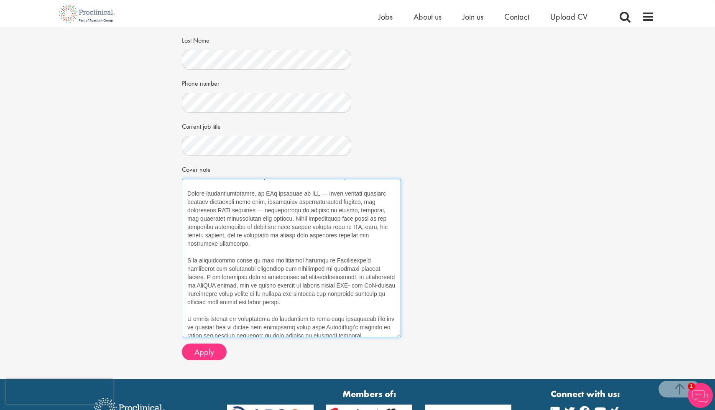
click at [273, 279] on textarea "Cover note" at bounding box center [291, 258] width 219 height 158
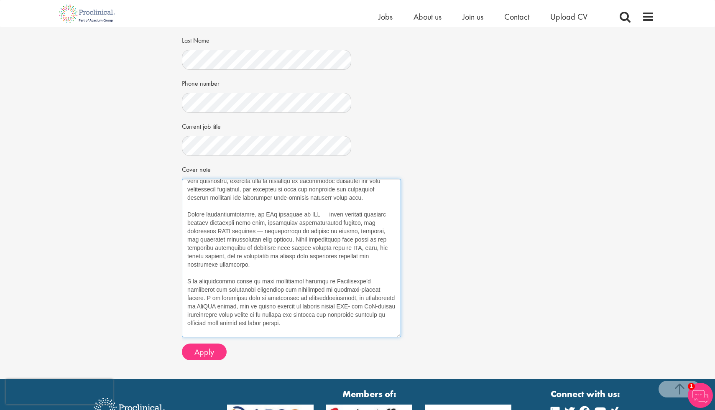
scroll to position [0, 0]
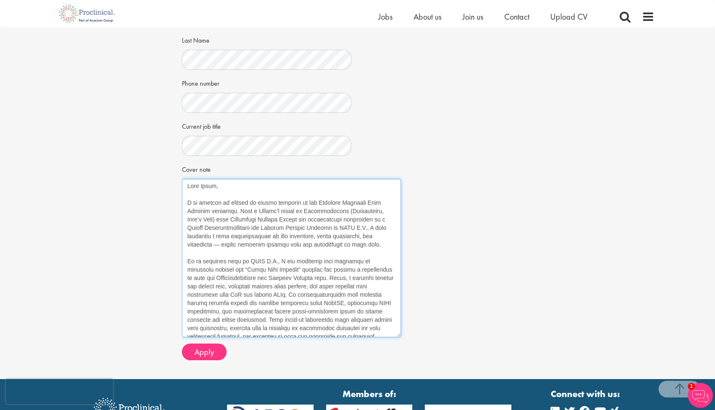
click at [335, 247] on textarea "Cover note" at bounding box center [291, 258] width 219 height 158
paste textarea "I am writing to express my strong interest in the Contract Clinical Data Manage…"
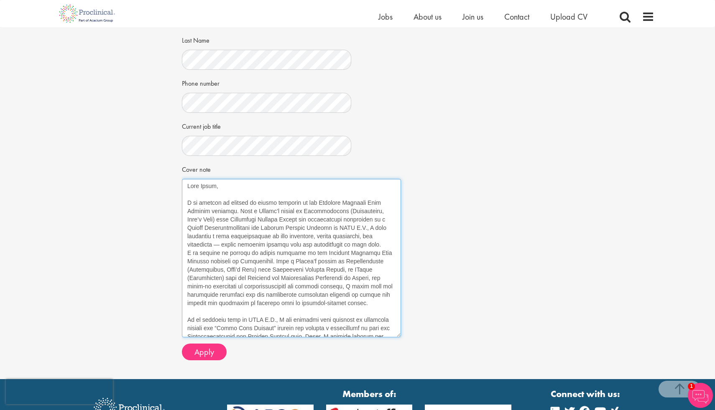
click at [186, 254] on textarea "Cover note" at bounding box center [291, 258] width 219 height 158
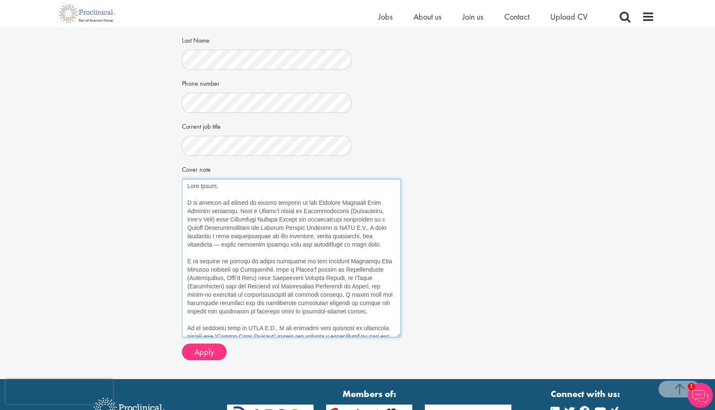
click at [381, 214] on textarea "Cover note" at bounding box center [291, 258] width 219 height 158
click at [196, 228] on textarea "Cover note" at bounding box center [291, 258] width 219 height 158
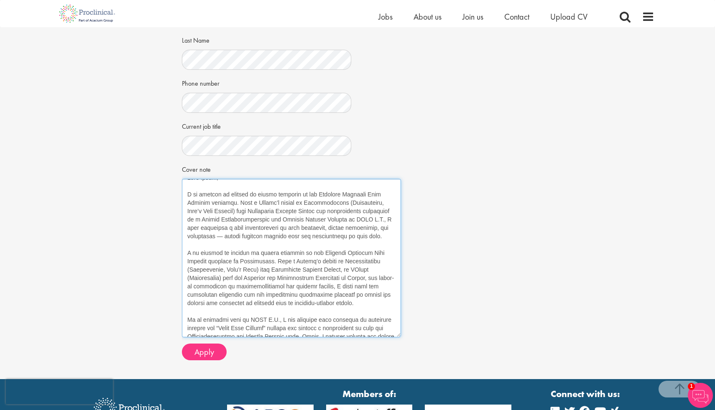
scroll to position [9, 0]
drag, startPoint x: 305, startPoint y: 270, endPoint x: 289, endPoint y: 287, distance: 24.0
click at [289, 287] on textarea "Cover note" at bounding box center [291, 258] width 219 height 158
click at [293, 212] on textarea "Cover note" at bounding box center [291, 258] width 219 height 158
paste textarea "an MPharm (Distinction) from the National and Kapodistrian University of Athens…"
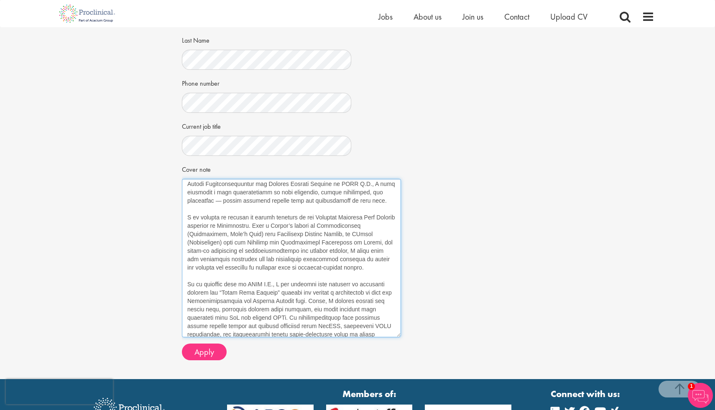
scroll to position [64, 0]
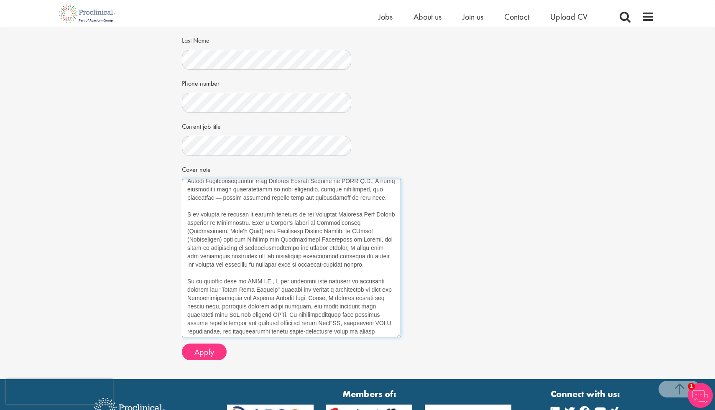
drag, startPoint x: 186, startPoint y: 215, endPoint x: 293, endPoint y: 267, distance: 119.5
click at [293, 267] on textarea "Cover note" at bounding box center [291, 258] width 219 height 158
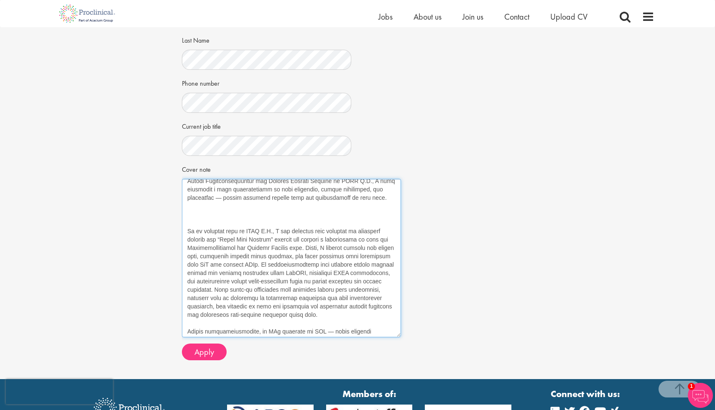
paste textarea "In my professional experience, I was selected from hundreds of graduates and aw…"
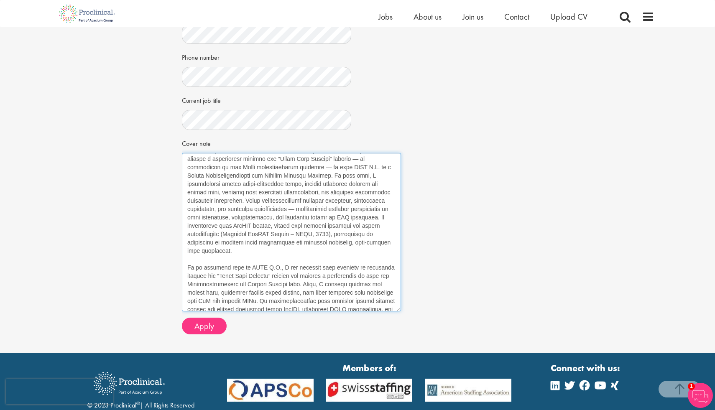
scroll to position [104, 0]
drag, startPoint x: 186, startPoint y: 257, endPoint x: 304, endPoint y: 276, distance: 119.4
click at [304, 276] on textarea "Cover note" at bounding box center [291, 232] width 219 height 158
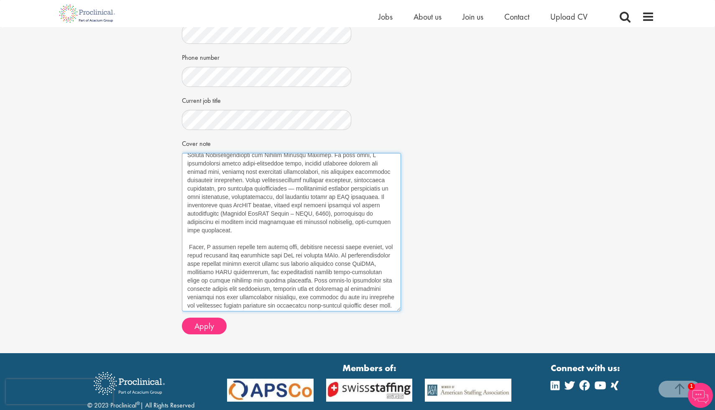
scroll to position [122, 0]
drag, startPoint x: 215, startPoint y: 264, endPoint x: 291, endPoint y: 263, distance: 75.7
click at [291, 263] on textarea "Cover note" at bounding box center [291, 232] width 219 height 158
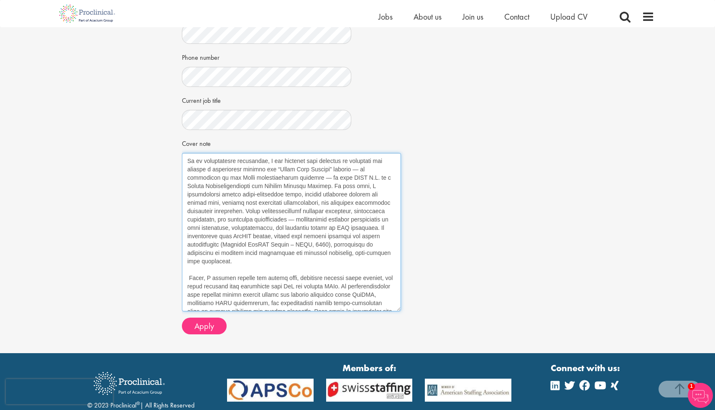
scroll to position [89, 0]
click at [363, 197] on textarea "Cover note" at bounding box center [291, 232] width 219 height 158
click at [374, 205] on textarea "Cover note" at bounding box center [291, 232] width 219 height 158
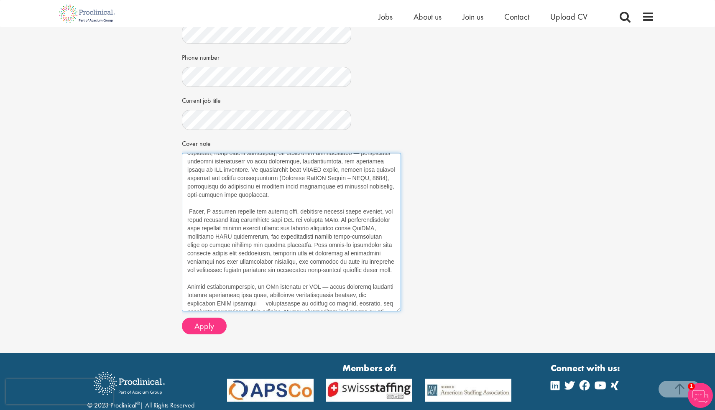
scroll to position [158, 0]
drag, startPoint x: 186, startPoint y: 209, endPoint x: 239, endPoint y: 278, distance: 87.1
click at [239, 278] on textarea "Cover note" at bounding box center [291, 232] width 219 height 158
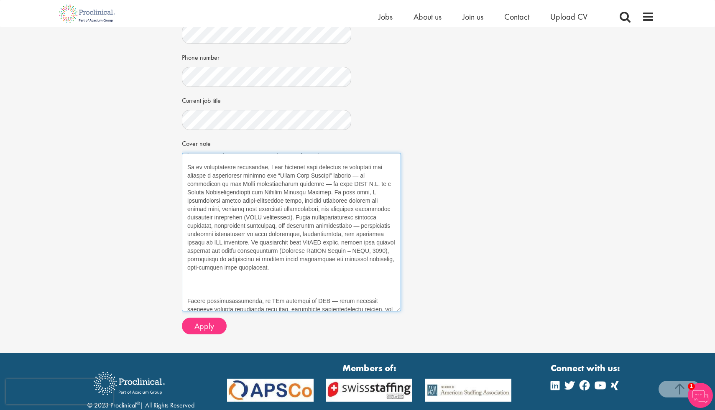
scroll to position [87, 0]
paste textarea "To further strengthen my technical expertise, I completed specialized certifica…"
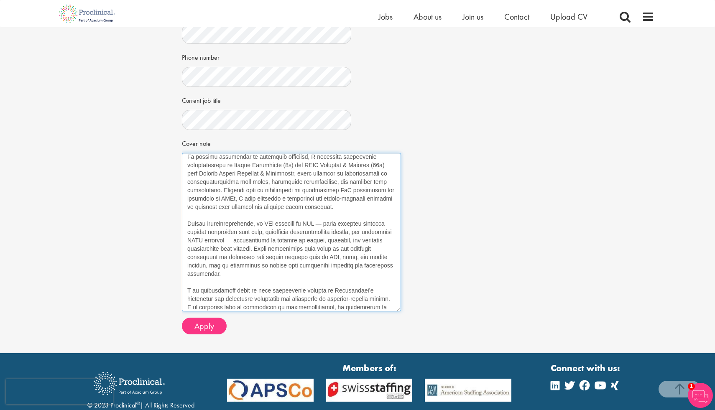
scroll to position [213, 0]
click at [240, 236] on textarea "Cover note" at bounding box center [291, 232] width 219 height 158
click at [242, 275] on textarea "Cover note" at bounding box center [291, 232] width 219 height 158
paste textarea "My academic journey reflects both analytical depth and the ability to perform c…"
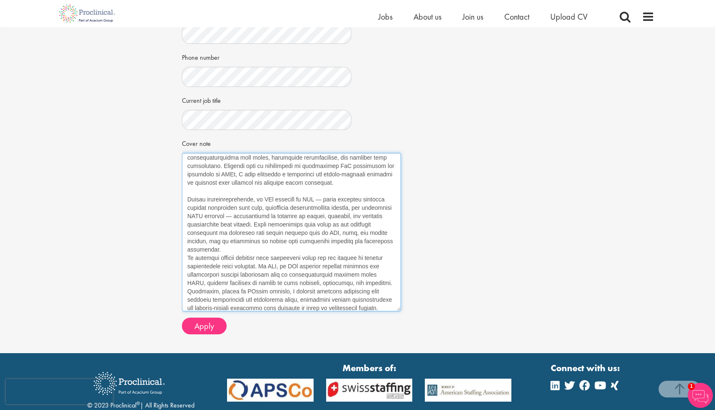
click at [240, 250] on textarea "Cover note" at bounding box center [291, 232] width 219 height 158
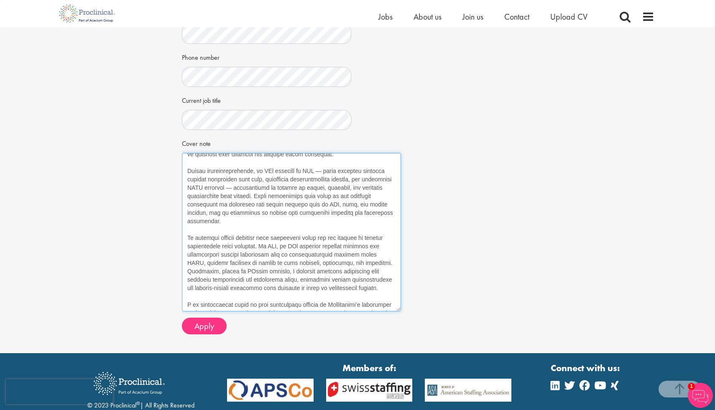
scroll to position [265, 0]
drag, startPoint x: 187, startPoint y: 179, endPoint x: 278, endPoint y: 195, distance: 92.2
click at [278, 195] on textarea "Cover note" at bounding box center [291, 232] width 219 height 158
drag, startPoint x: 355, startPoint y: 245, endPoint x: 365, endPoint y: 265, distance: 21.7
click at [365, 265] on textarea "Cover note" at bounding box center [291, 232] width 219 height 158
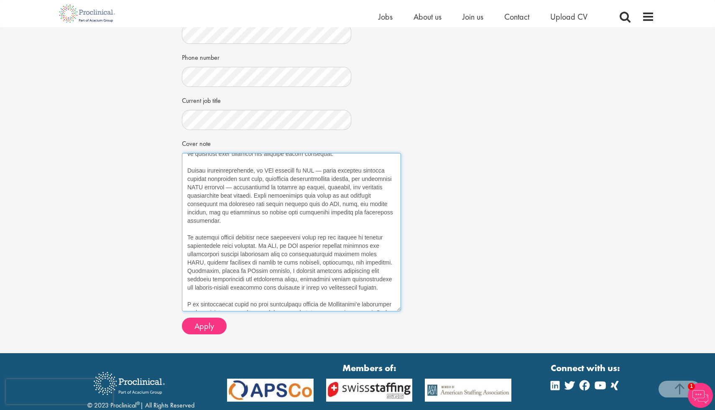
paste textarea "handling complex laboratory data sets, conducting bioaccumulation studies, and …"
click at [355, 253] on textarea "Cover note" at bounding box center [291, 232] width 219 height 158
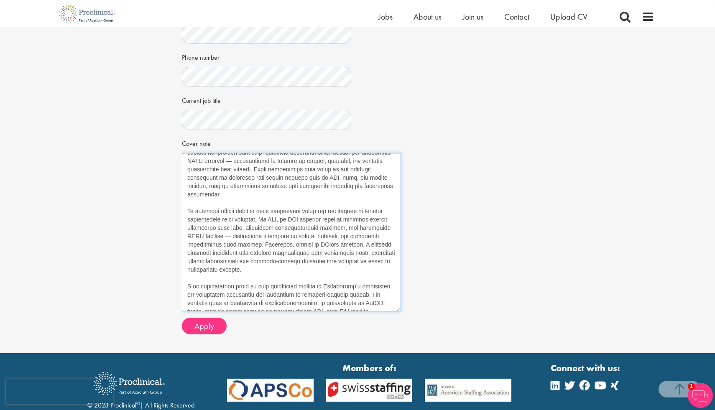
scroll to position [292, 0]
drag, startPoint x: 281, startPoint y: 168, endPoint x: 227, endPoint y: 187, distance: 57.1
click at [227, 187] on textarea "Cover note" at bounding box center [291, 232] width 219 height 158
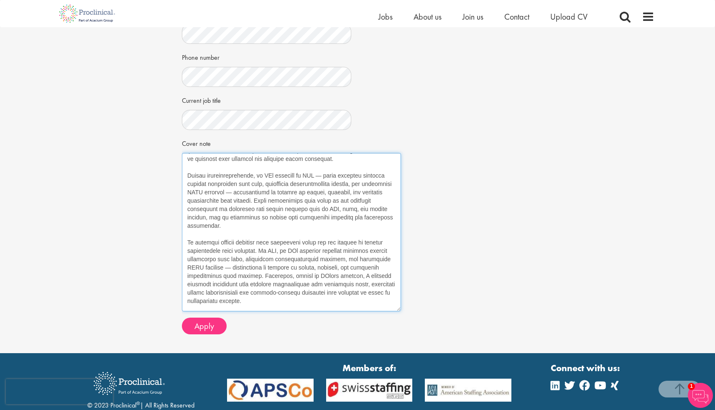
scroll to position [260, 0]
drag, startPoint x: 188, startPoint y: 175, endPoint x: 262, endPoint y: 224, distance: 89.1
click at [262, 224] on textarea "Cover note" at bounding box center [291, 232] width 219 height 158
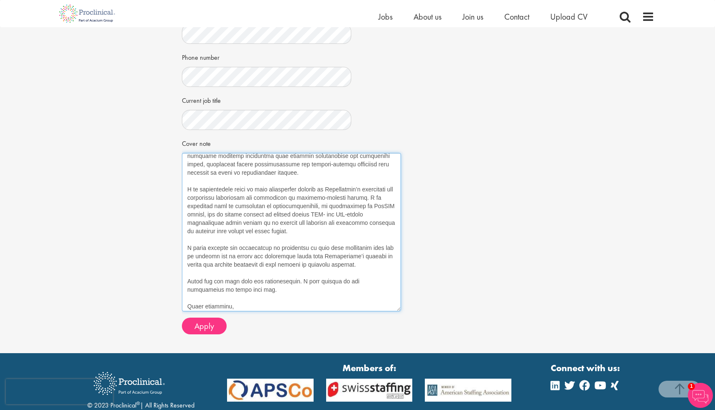
scroll to position [323, 0]
drag, startPoint x: 186, startPoint y: 187, endPoint x: 347, endPoint y: 195, distance: 162.0
click at [348, 196] on textarea "Cover note" at bounding box center [291, 232] width 219 height 158
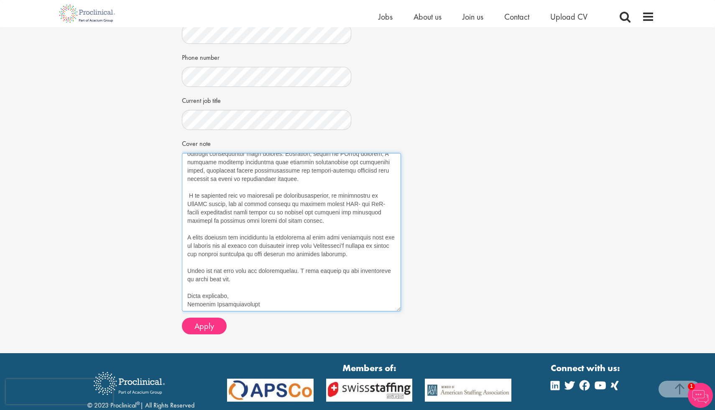
scroll to position [316, 0]
paste textarea "pharmacovigilance background, data management skills, and proven ability to del…"
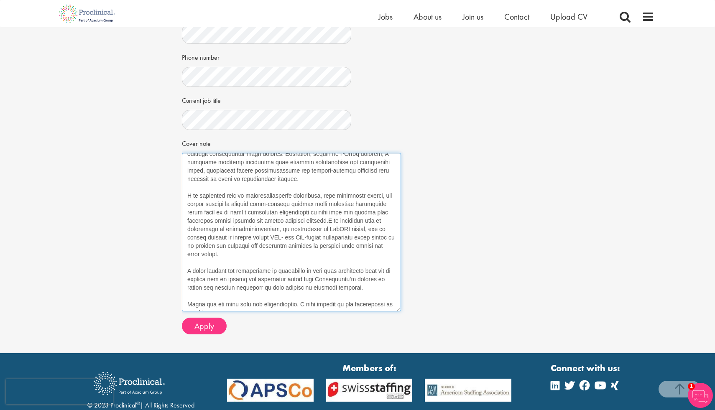
scroll to position [323, 0]
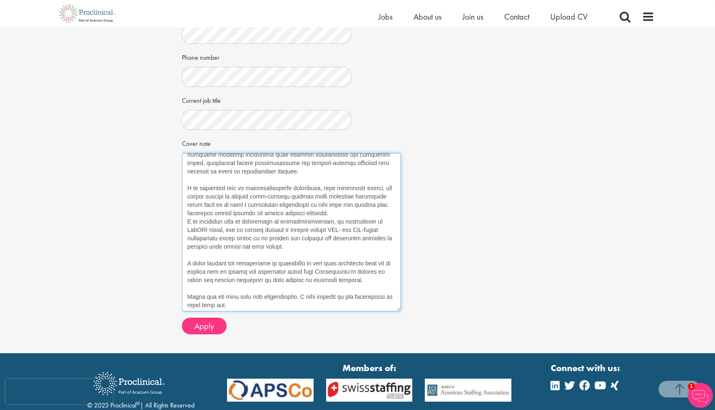
click at [360, 214] on textarea "Cover note" at bounding box center [291, 232] width 219 height 158
click at [336, 206] on textarea "Cover note" at bounding box center [291, 232] width 219 height 158
click at [404, 243] on div "Job information Contract Clinical Data Manager Location: London, England Salary…" at bounding box center [358, 105] width 364 height 471
drag, startPoint x: 186, startPoint y: 220, endPoint x: 314, endPoint y: 248, distance: 130.1
click at [314, 248] on textarea "Cover note" at bounding box center [291, 232] width 219 height 158
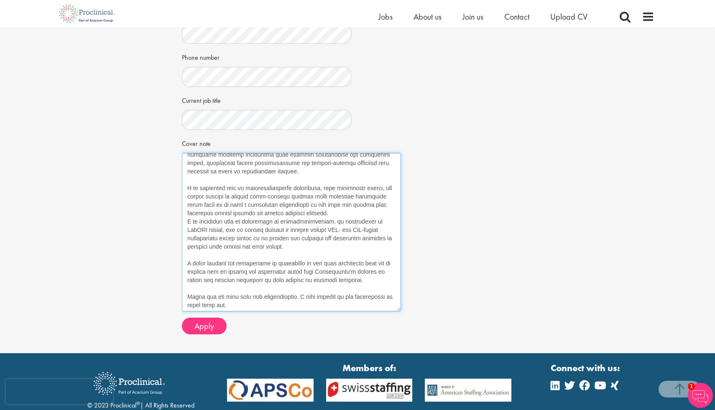
click at [261, 239] on textarea "Cover note" at bounding box center [291, 232] width 219 height 158
drag, startPoint x: 227, startPoint y: 246, endPoint x: 300, endPoint y: 249, distance: 73.6
click at [300, 249] on textarea "Cover note" at bounding box center [291, 232] width 219 height 158
drag, startPoint x: 228, startPoint y: 210, endPoint x: 334, endPoint y: 210, distance: 105.8
click at [334, 210] on textarea "Cover note" at bounding box center [291, 232] width 219 height 158
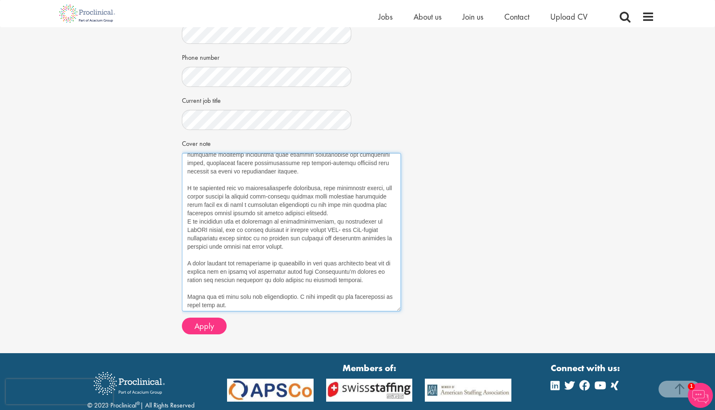
paste textarea "across all study phase"
drag, startPoint x: 187, startPoint y: 222, endPoint x: 309, endPoint y: 253, distance: 125.5
click at [309, 254] on textarea "Cover note" at bounding box center [291, 232] width 219 height 158
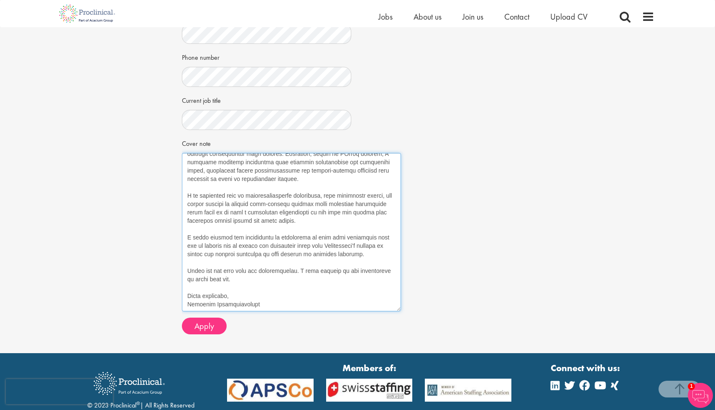
scroll to position [316, 0]
type textarea "Dear Heidi, I am writing to express my strong interest in the Contract Clinical…"
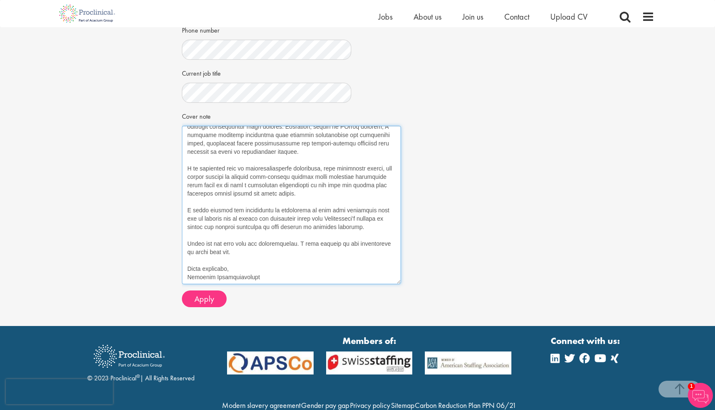
scroll to position [235, 0]
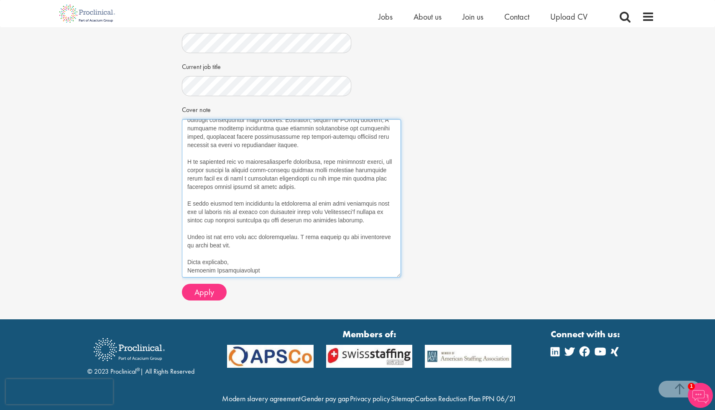
click at [274, 267] on textarea "Cover note" at bounding box center [291, 198] width 219 height 158
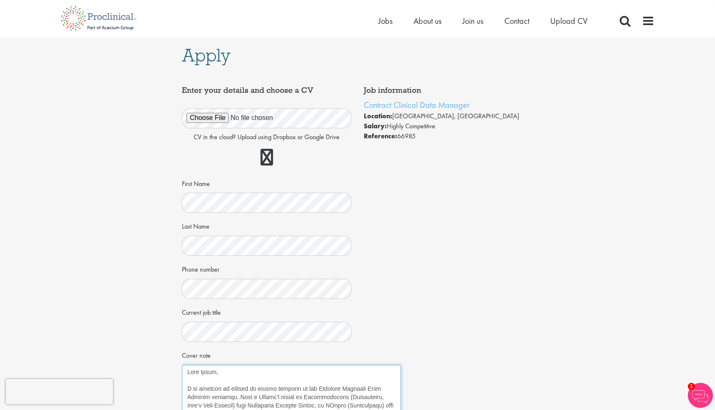
scroll to position [13, 0]
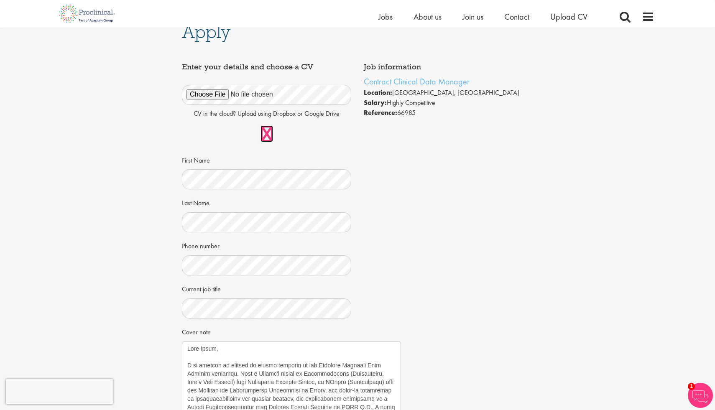
click at [268, 132] on link at bounding box center [266, 133] width 13 height 17
click at [174, 104] on div "Apply Job information Contract Clinical Data Manager Location: London, England …" at bounding box center [357, 278] width 727 height 528
click at [269, 130] on link at bounding box center [266, 133] width 13 height 17
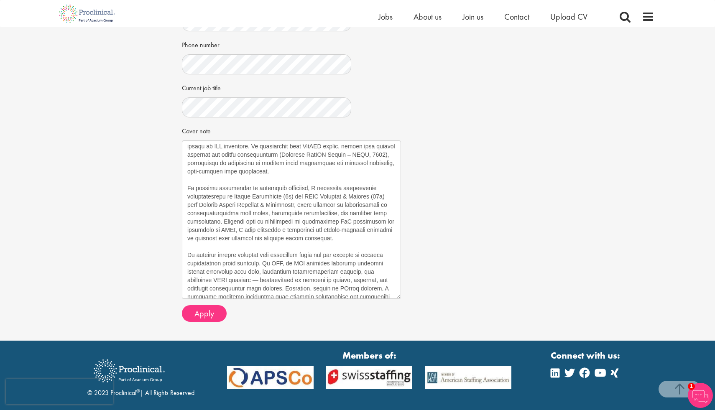
scroll to position [267, 0]
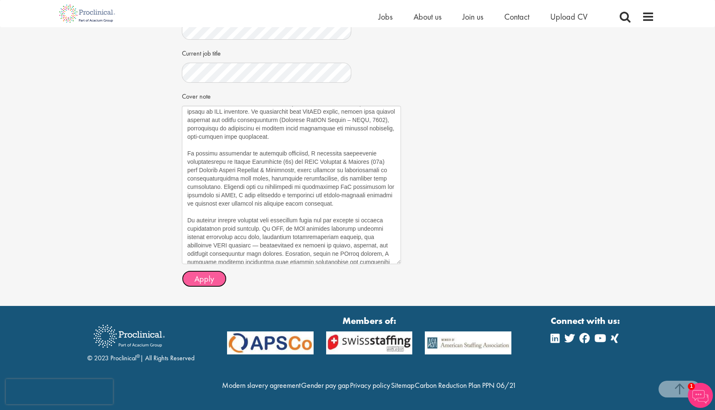
click at [193, 270] on button "Apply" at bounding box center [204, 278] width 45 height 17
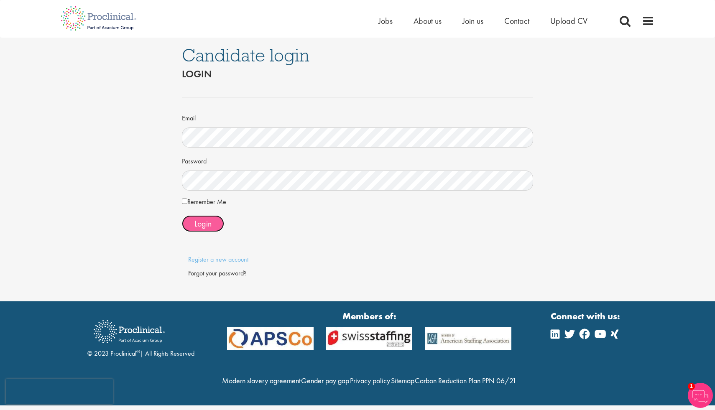
click at [204, 222] on span "Login" at bounding box center [202, 223] width 17 height 11
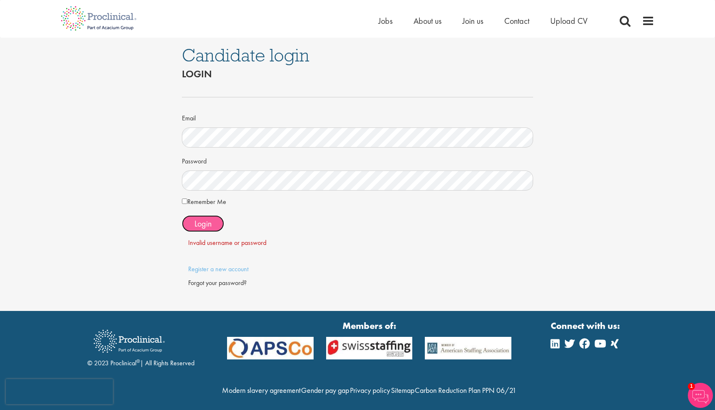
click at [213, 231] on button "Login" at bounding box center [203, 223] width 42 height 17
click at [237, 271] on link "Register a new account" at bounding box center [218, 269] width 60 height 9
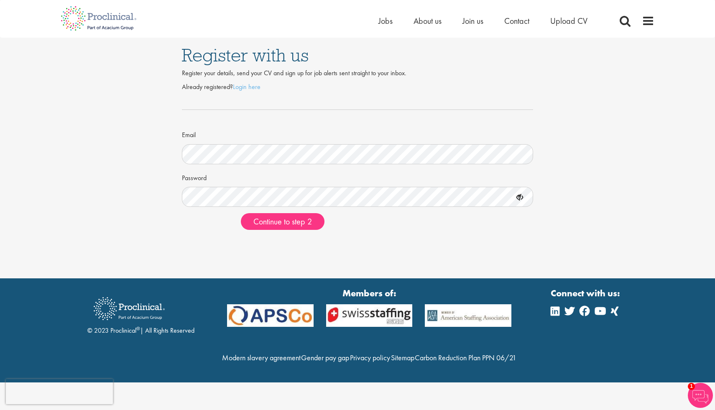
click at [525, 199] on icon at bounding box center [520, 198] width 14 height 14
click at [519, 199] on icon at bounding box center [520, 198] width 14 height 14
click at [290, 227] on span "Continue to step 2" at bounding box center [282, 221] width 59 height 11
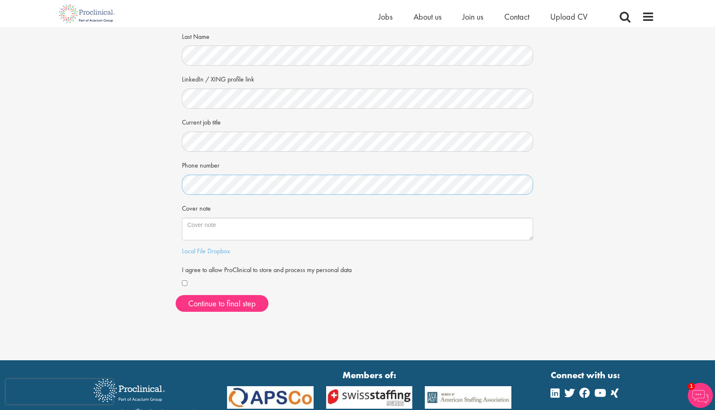
scroll to position [90, 0]
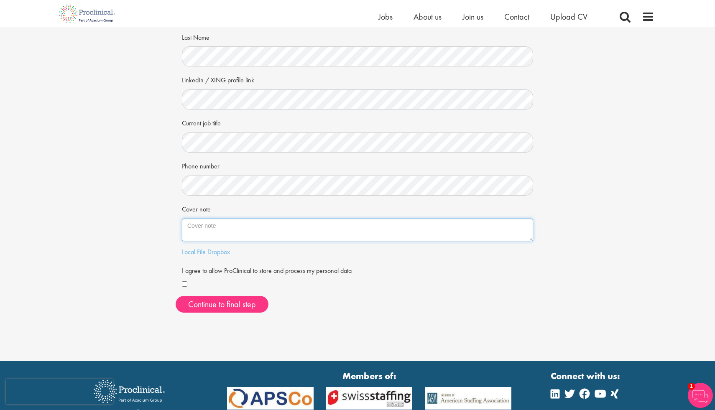
click at [202, 225] on textarea "Cover note" at bounding box center [357, 230] width 351 height 23
paste textarea "Dear NonStop Consulting Team, My name is Vasiliki Panagiotopoulou, and I am an …"
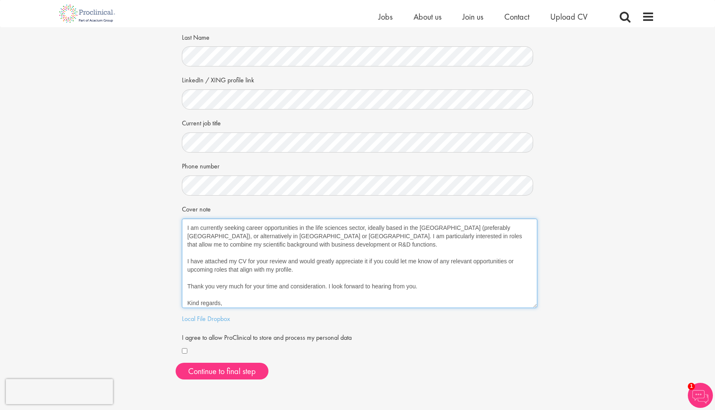
scroll to position [0, 0]
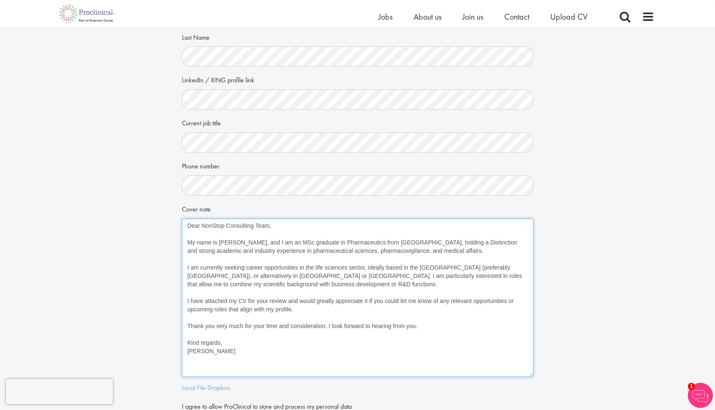
drag, startPoint x: 531, startPoint y: 237, endPoint x: 531, endPoint y: 373, distance: 135.0
click at [531, 373] on textarea "Dear NonStop Consulting Team, My name is Vasiliki Panagiotopoulou, and I am an …" at bounding box center [358, 298] width 352 height 158
click at [253, 225] on textarea "Dear NonStop Consulting Team, My name is Vasiliki Panagiotopoulou, and I am an …" at bounding box center [357, 298] width 351 height 158
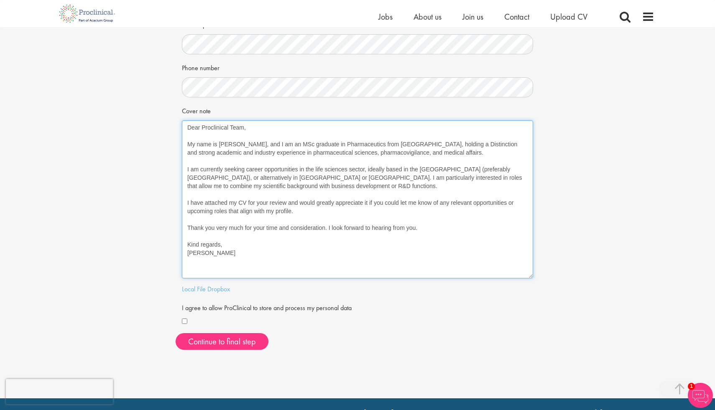
scroll to position [193, 0]
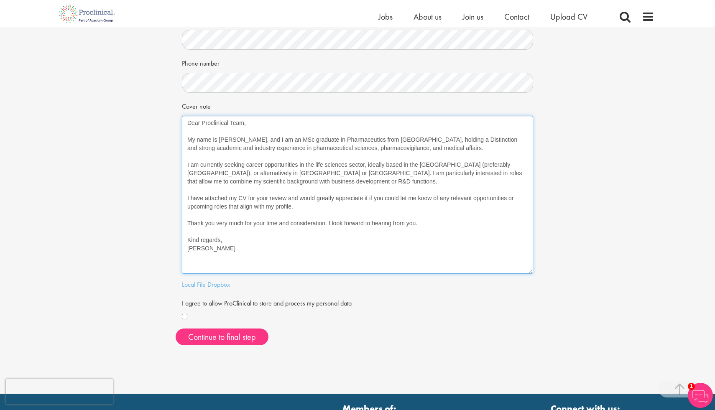
click at [498, 176] on textarea "Dear Proclinical Team, My name is Vasiliki Panagiotopoulou, and I am an MSc gra…" at bounding box center [357, 195] width 351 height 158
click at [220, 181] on textarea "Dear Proclinical Team, My name is Vasiliki Panagiotopoulou, and I am an MSc gra…" at bounding box center [357, 195] width 351 height 158
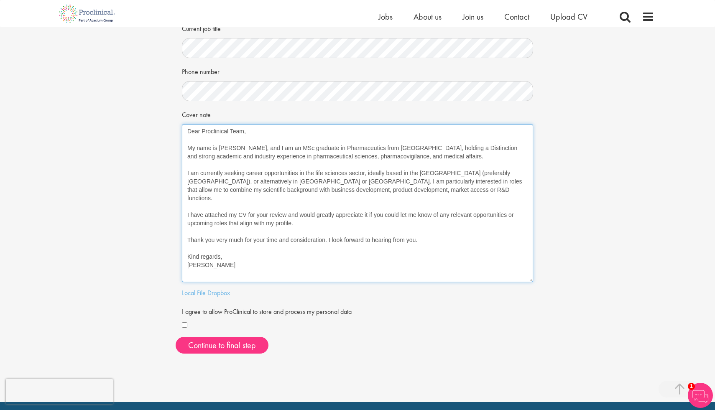
scroll to position [191, 0]
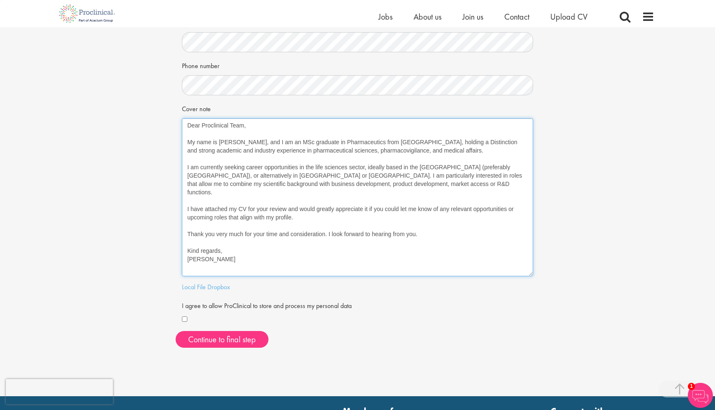
type textarea "Dear Proclinical Team, My name is [PERSON_NAME], and I am an MSc graduate in Ph…"
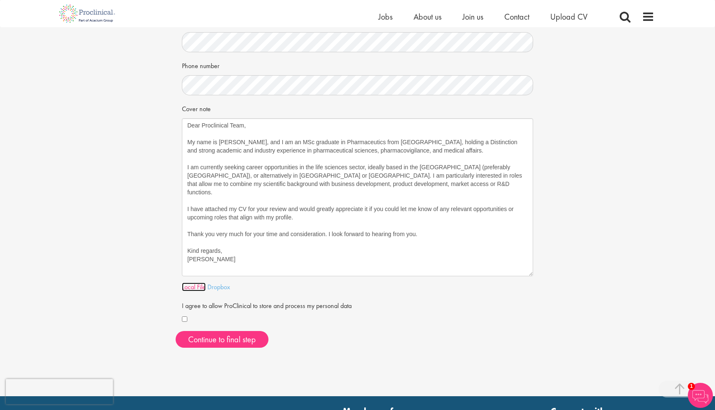
click at [196, 287] on link "Local File" at bounding box center [194, 287] width 24 height 9
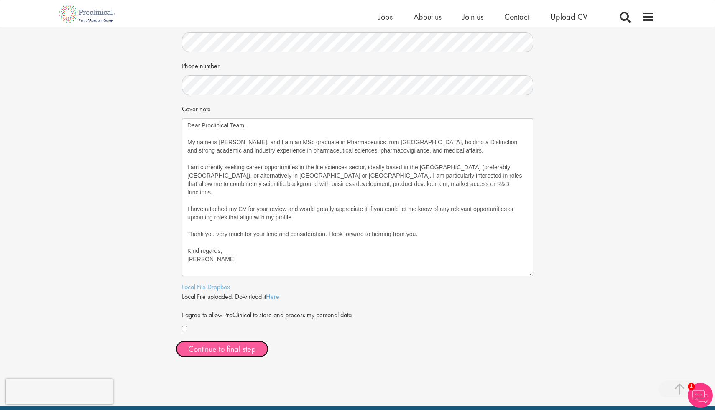
click at [234, 351] on button "Continue to final step" at bounding box center [222, 349] width 93 height 17
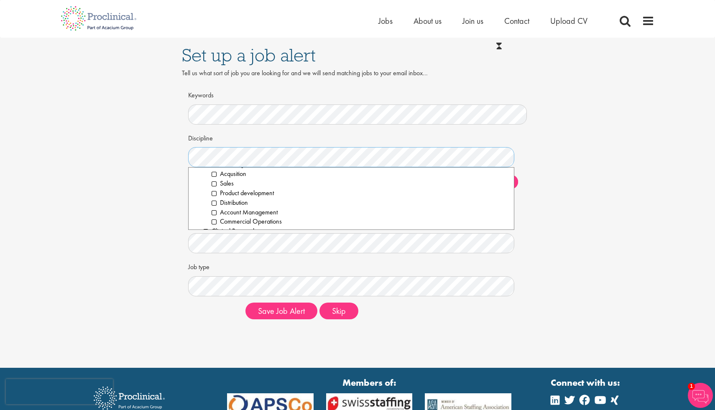
scroll to position [132, 0]
click at [214, 195] on li "Product development" at bounding box center [360, 198] width 296 height 10
click at [214, 203] on li "Project/Study Manager (CSM/CPM)" at bounding box center [360, 203] width 296 height 10
click at [214, 223] on li "Clinical Scientist" at bounding box center [360, 222] width 296 height 10
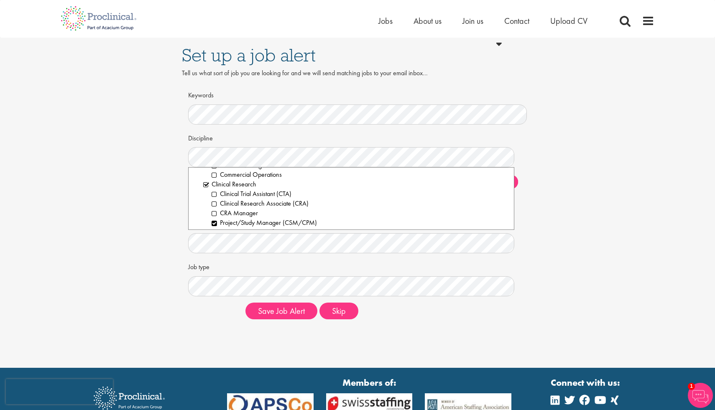
scroll to position [180, 0]
click at [213, 207] on li "Clinical Research Associate (CRA)" at bounding box center [360, 207] width 296 height 10
click at [213, 199] on li "Clinical Trial Assistant (CTA)" at bounding box center [360, 197] width 296 height 10
click at [213, 187] on li "Health Economics" at bounding box center [360, 188] width 296 height 10
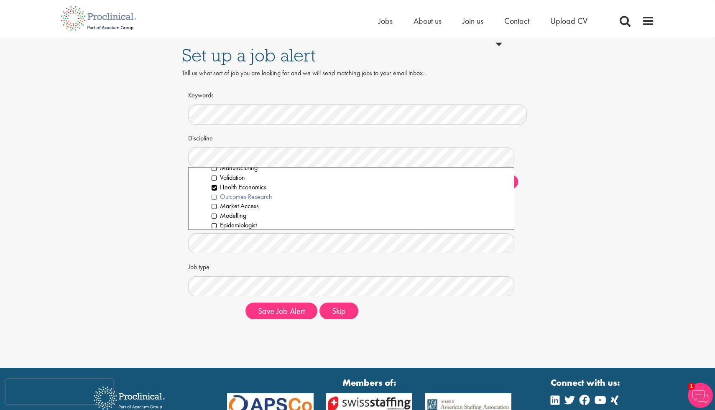
click at [215, 197] on li "Outcomes Research" at bounding box center [360, 197] width 296 height 10
click at [215, 209] on li "Market Access" at bounding box center [360, 207] width 296 height 10
click at [215, 181] on li "Scientific Advisor" at bounding box center [360, 182] width 296 height 10
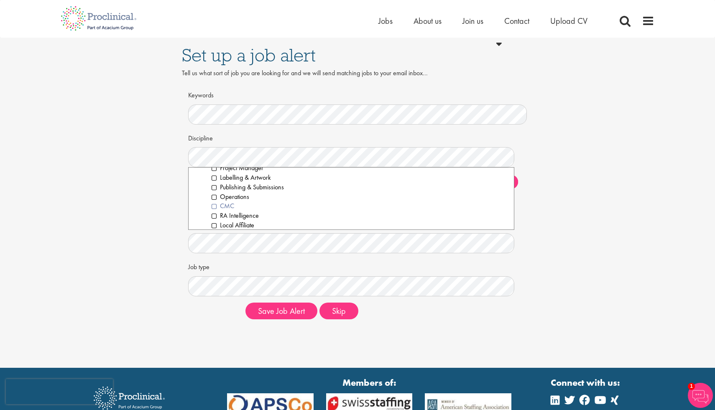
click at [214, 206] on li "CMC" at bounding box center [360, 207] width 296 height 10
click at [215, 190] on li "Pharmacokineticists" at bounding box center [360, 192] width 296 height 10
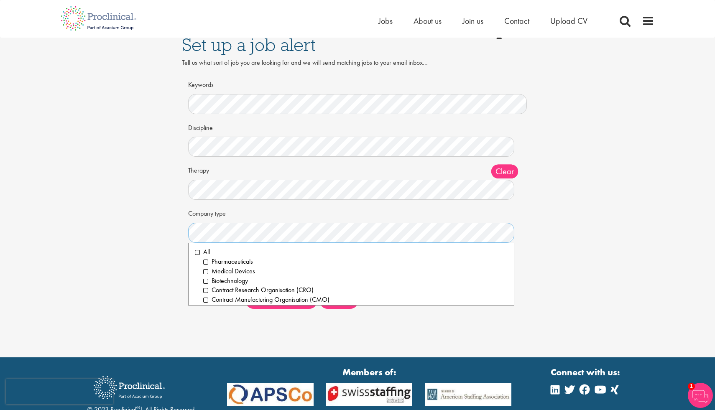
scroll to position [11, 0]
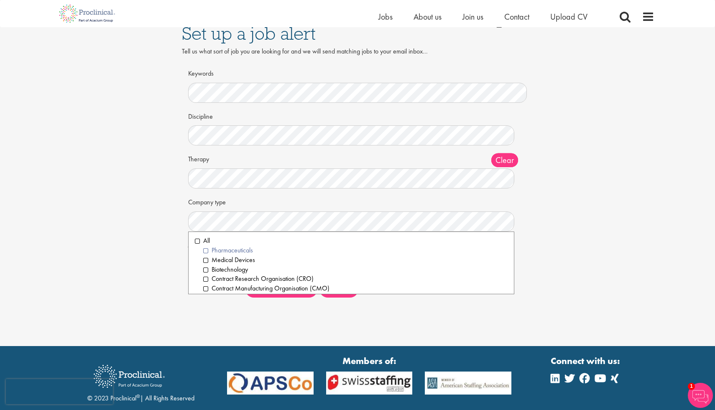
click at [206, 250] on li "Pharmaceuticals" at bounding box center [355, 251] width 304 height 10
click at [206, 270] on li "Biotechnology" at bounding box center [355, 270] width 304 height 10
click at [207, 276] on li "Contract Research Organisation (CRO)" at bounding box center [355, 279] width 304 height 10
click at [174, 273] on div "Set up a job alert Tell us what sort of job you are looking for and we will sen…" at bounding box center [357, 160] width 727 height 288
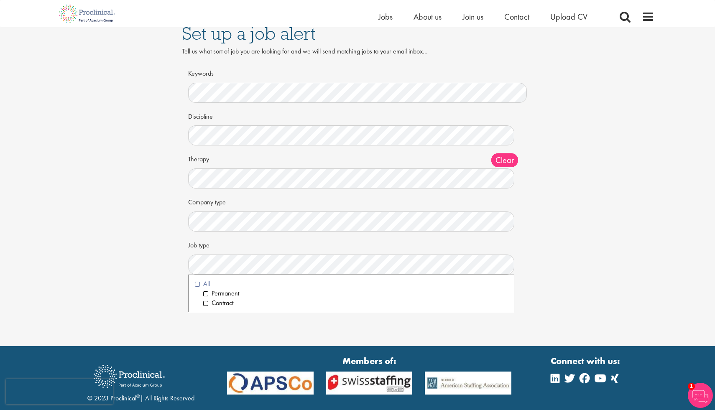
click at [196, 284] on li "All" at bounding box center [351, 284] width 313 height 10
click at [227, 343] on div "Set up a job alert Tell us what sort of job you are looking for and we will sen…" at bounding box center [357, 167] width 715 height 357
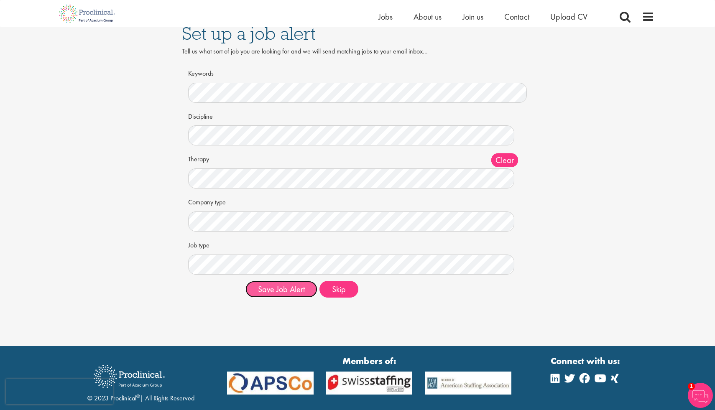
click at [289, 286] on button "Save Job Alert" at bounding box center [281, 289] width 72 height 17
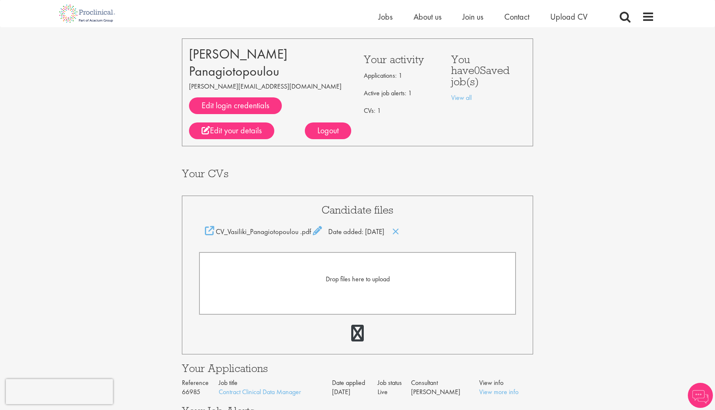
scroll to position [32, 0]
click at [212, 230] on icon at bounding box center [209, 231] width 9 height 9
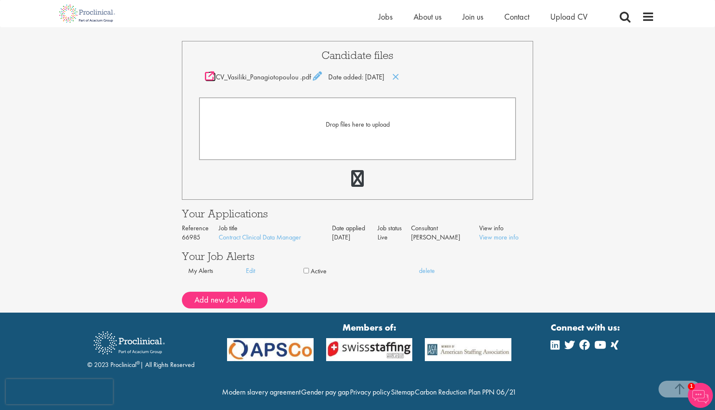
scroll to position [212, 0]
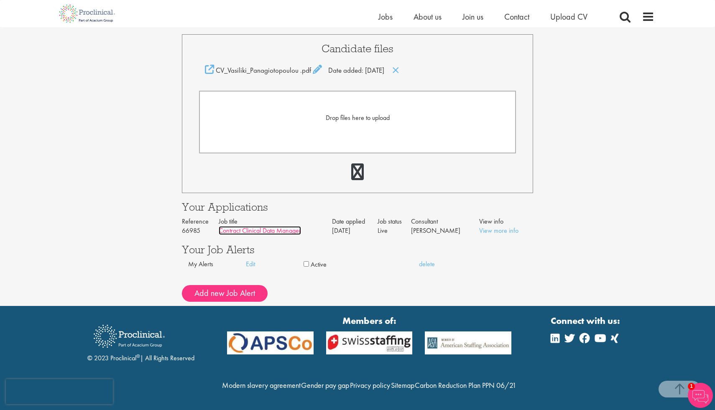
click at [288, 226] on link "Contract Clinical Data Manager" at bounding box center [260, 230] width 82 height 9
click at [493, 226] on link "View more info" at bounding box center [498, 230] width 39 height 9
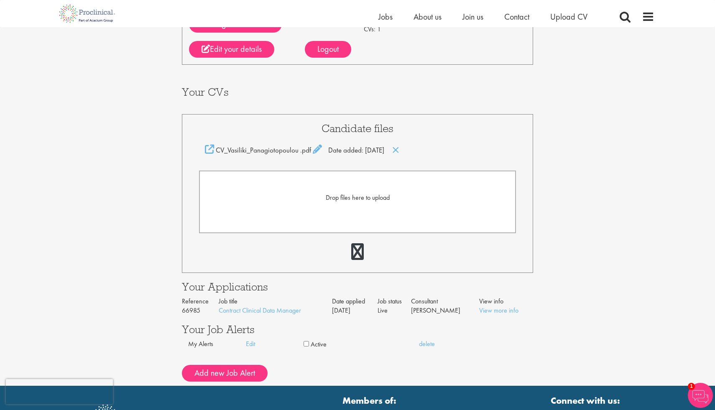
scroll to position [114, 0]
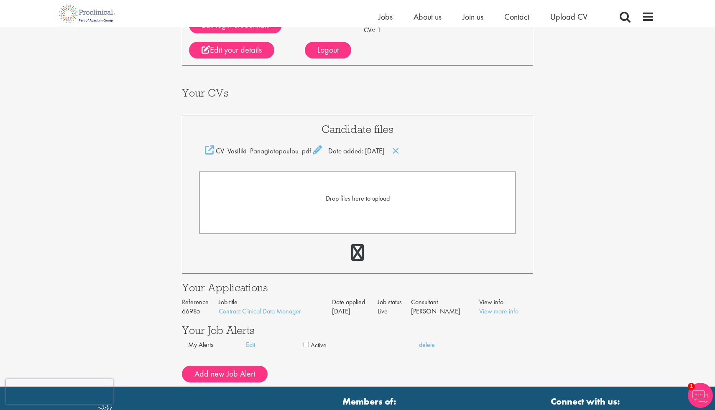
drag, startPoint x: 216, startPoint y: 310, endPoint x: 307, endPoint y: 314, distance: 91.2
click at [307, 314] on tr "66985 Contract Clinical Data Manager [DATE] Live [PERSON_NAME] View more info" at bounding box center [357, 312] width 351 height 10
copy tr "Contract Clinical Data Manager"
click at [319, 327] on h3 "Your Job Alerts" at bounding box center [357, 330] width 351 height 11
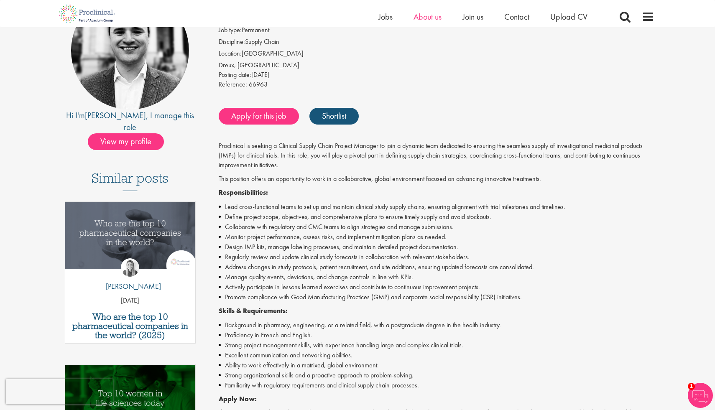
scroll to position [102, 0]
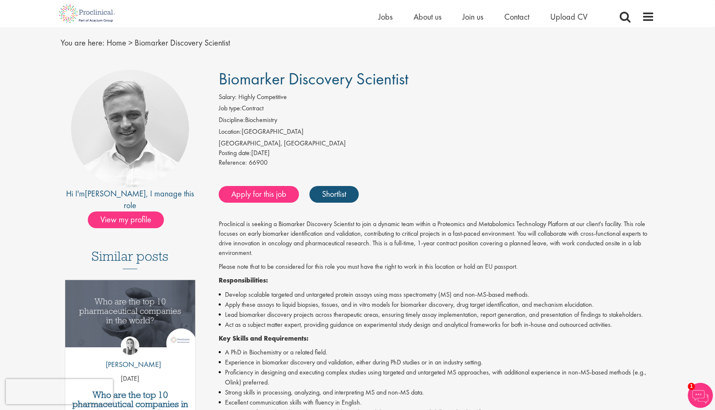
scroll to position [28, 0]
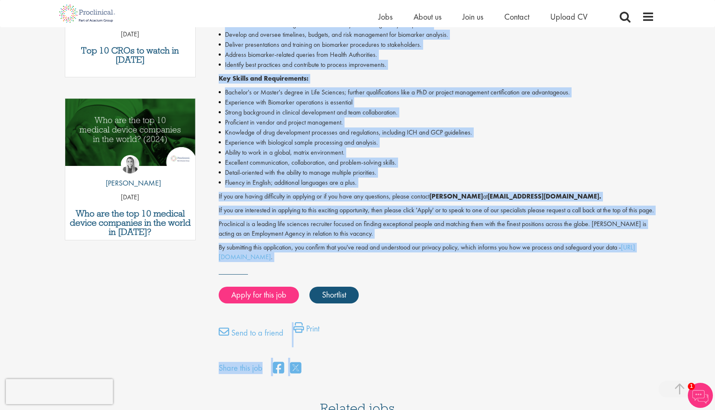
scroll to position [388, 0]
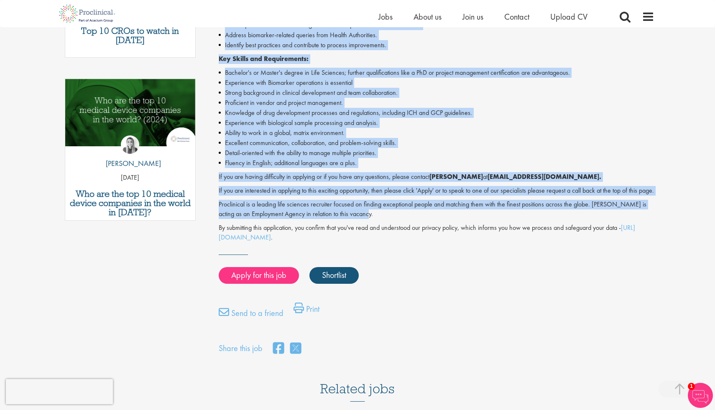
drag, startPoint x: 217, startPoint y: 117, endPoint x: 354, endPoint y: 225, distance: 174.4
click at [354, 225] on div "Biomarker Clinical Operations Lead Salary: Highly Competitive Job type: Contrac…" at bounding box center [433, 31] width 455 height 651
copy div "Are you ready to drive the future of clinical operations from behind the scenes…"
click at [354, 196] on p "If you are interested in applying to this exciting opportunity, then please cli…" at bounding box center [437, 191] width 436 height 10
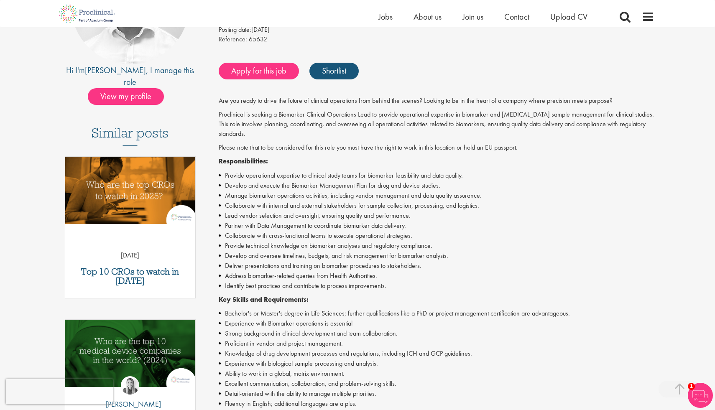
scroll to position [151, 0]
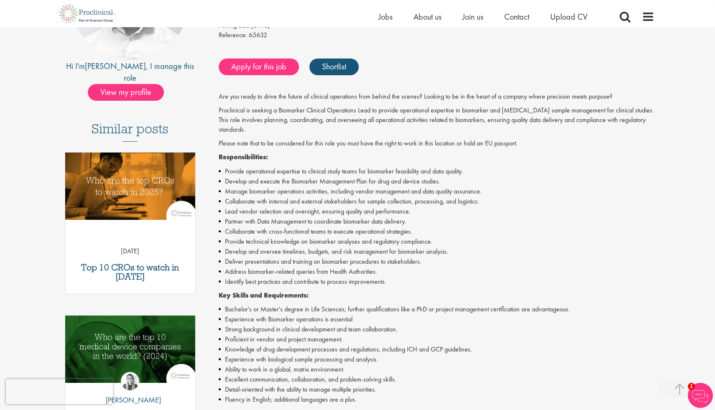
click at [355, 213] on li "Lead vendor selection and oversight, ensuring quality and performance." at bounding box center [437, 212] width 436 height 10
click at [217, 116] on div "Biomarker Clinical Operations Lead Salary: Highly Competitive Job type: Contrac…" at bounding box center [433, 267] width 455 height 651
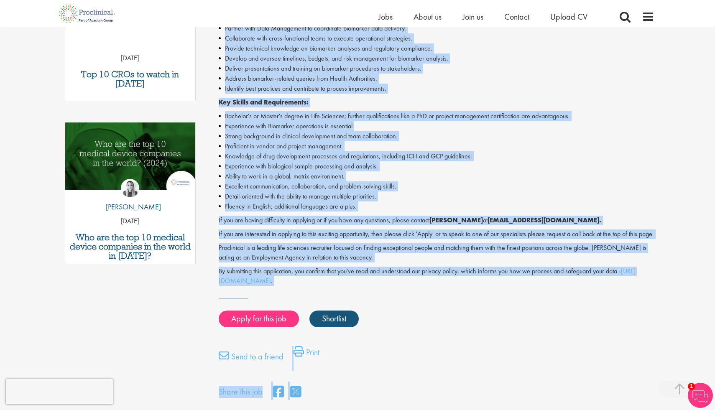
scroll to position [355, 0]
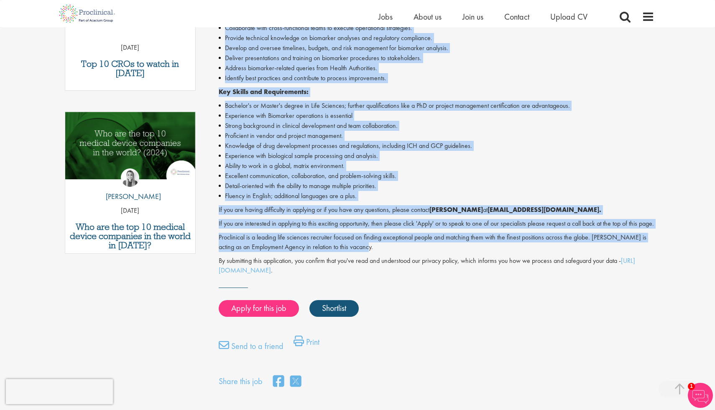
drag, startPoint x: 218, startPoint y: 110, endPoint x: 356, endPoint y: 257, distance: 201.4
click at [356, 257] on div "Biomarker Clinical Operations Lead Salary: Highly Competitive Job type: Contrac…" at bounding box center [433, 64] width 455 height 651
copy div "Proclinical is seeking a Biomarker Clinical Operations Lead to provide operatio…"
click at [356, 252] on p "Proclinical is a leading life sciences recruiter focused on finding exceptional…" at bounding box center [437, 242] width 436 height 19
